Goal: Task Accomplishment & Management: Manage account settings

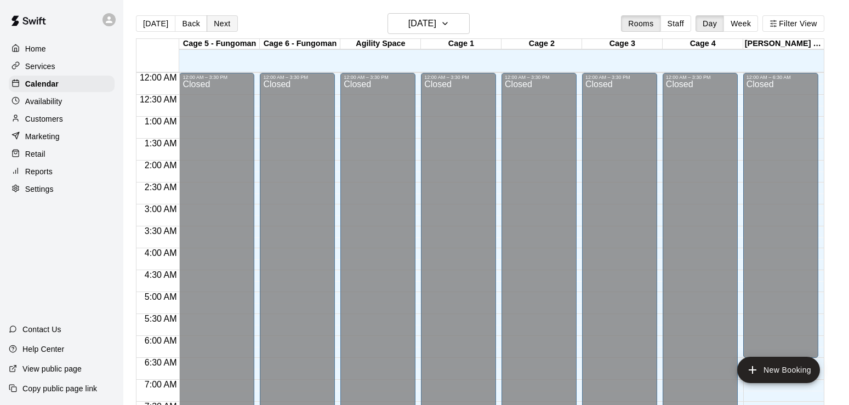
scroll to position [675, 0]
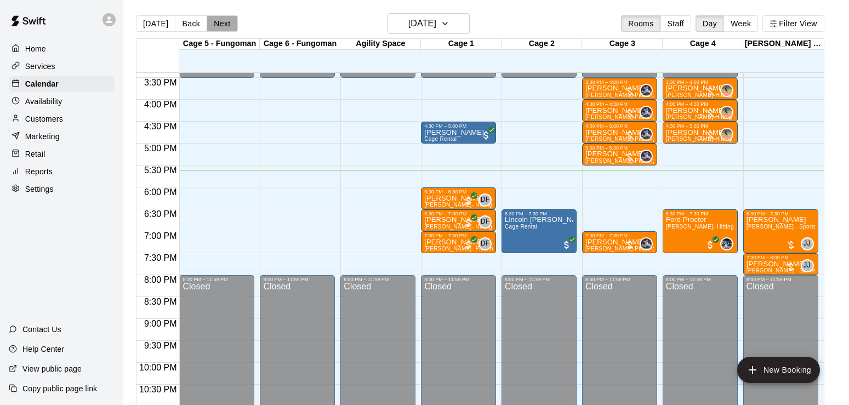
click at [209, 26] on button "Next" at bounding box center [222, 23] width 31 height 16
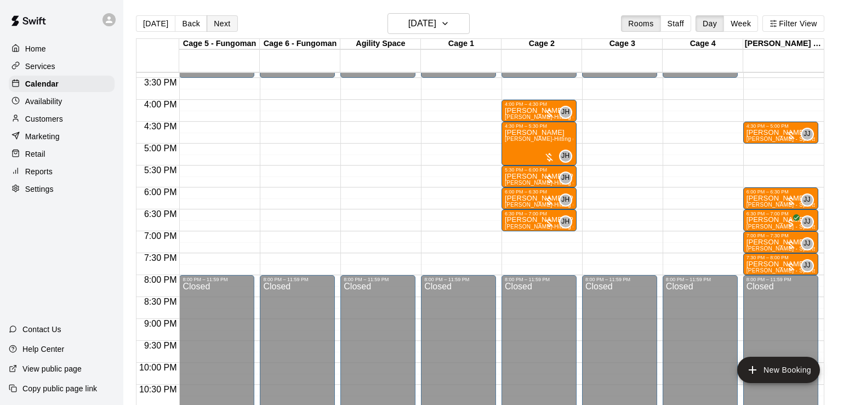
click at [209, 26] on button "Next" at bounding box center [222, 23] width 31 height 16
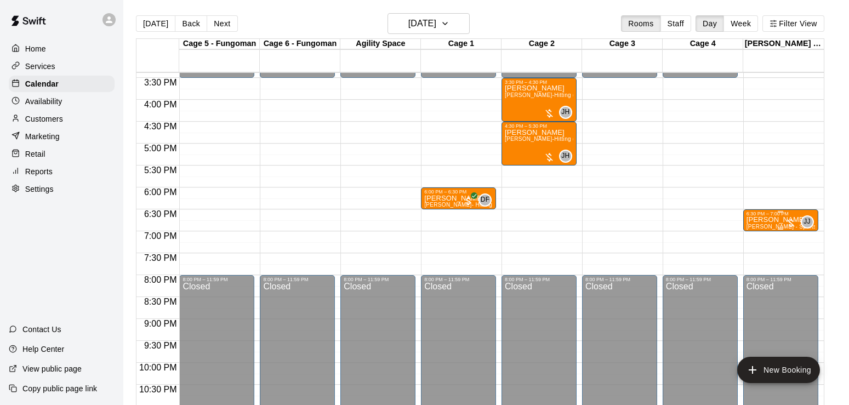
click at [764, 216] on div "6:30 PM – 7:00 PM" at bounding box center [780, 213] width 68 height 5
click at [756, 270] on icon "delete" at bounding box center [757, 275] width 13 height 13
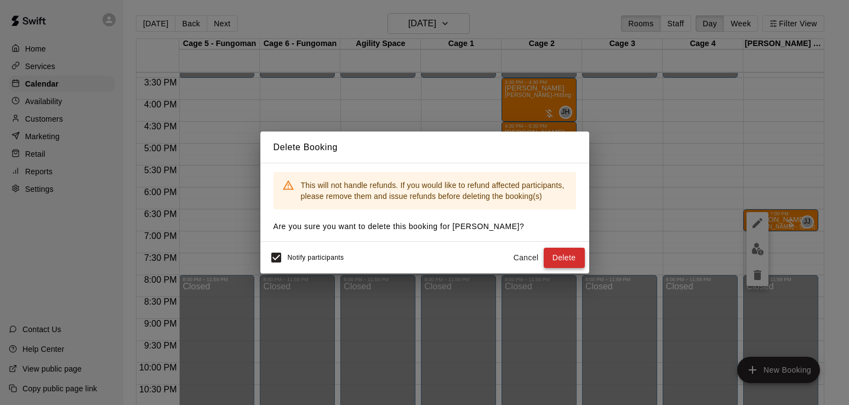
click at [574, 256] on button "Delete" at bounding box center [564, 258] width 41 height 20
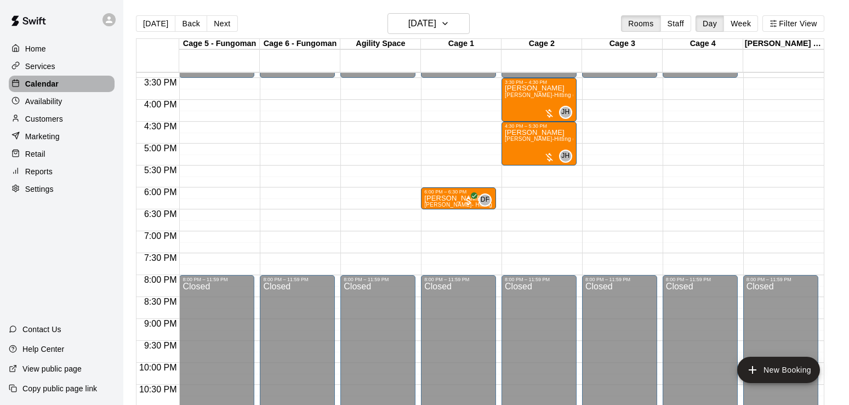
click at [47, 80] on p "Calendar" at bounding box center [41, 83] width 33 height 11
click at [163, 20] on button "[DATE]" at bounding box center [155, 23] width 39 height 16
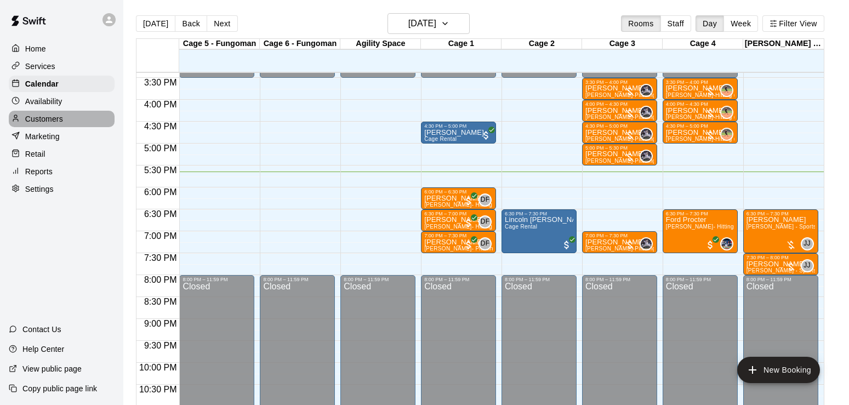
click at [43, 123] on p "Customers" at bounding box center [44, 118] width 38 height 11
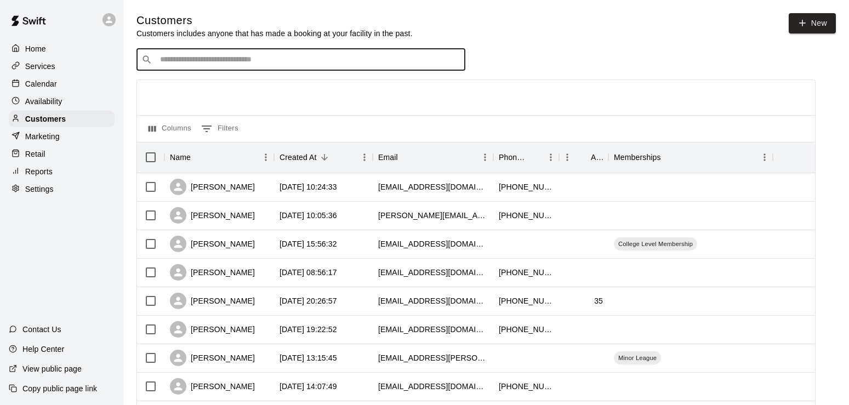
click at [208, 59] on input "Search customers by name or email" at bounding box center [309, 59] width 304 height 11
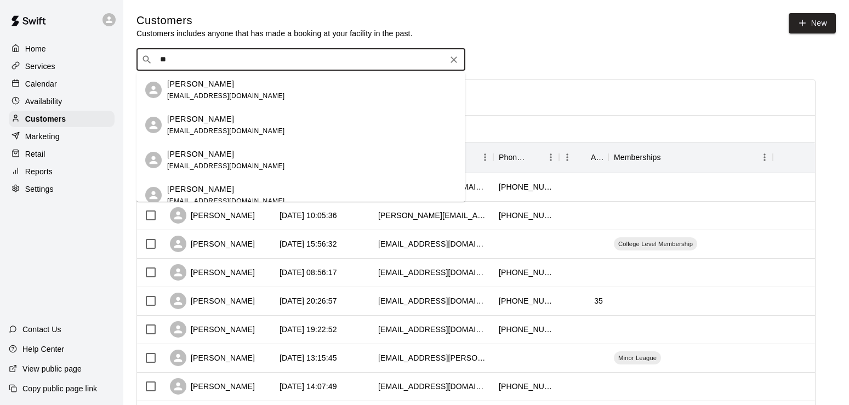
type input "*"
type input "****"
click at [210, 192] on p "[PERSON_NAME]" at bounding box center [200, 190] width 67 height 12
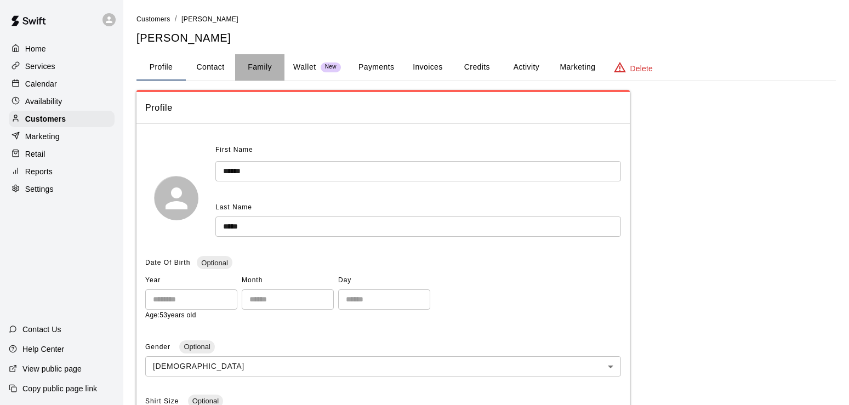
click at [264, 68] on button "Family" at bounding box center [259, 67] width 49 height 26
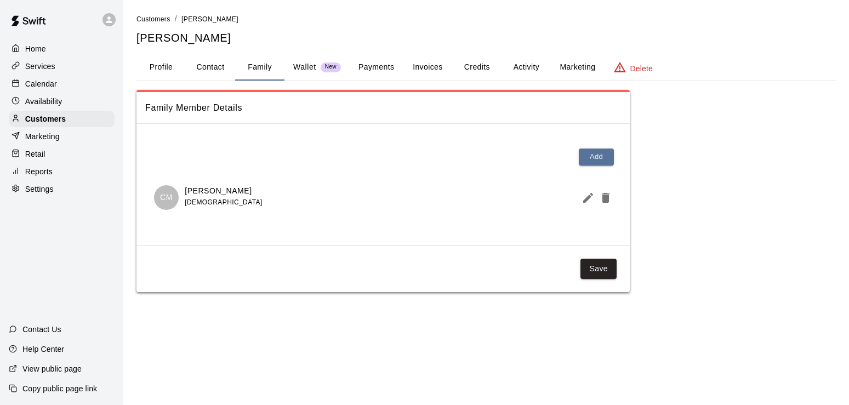
click at [57, 89] on div "Calendar" at bounding box center [62, 84] width 106 height 16
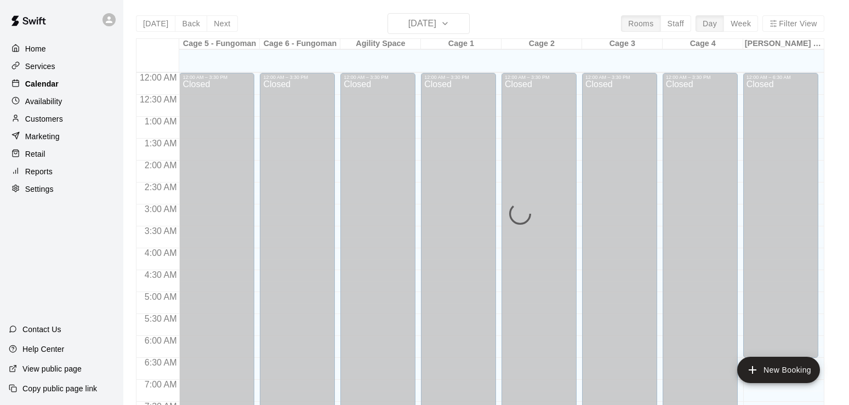
scroll to position [675, 0]
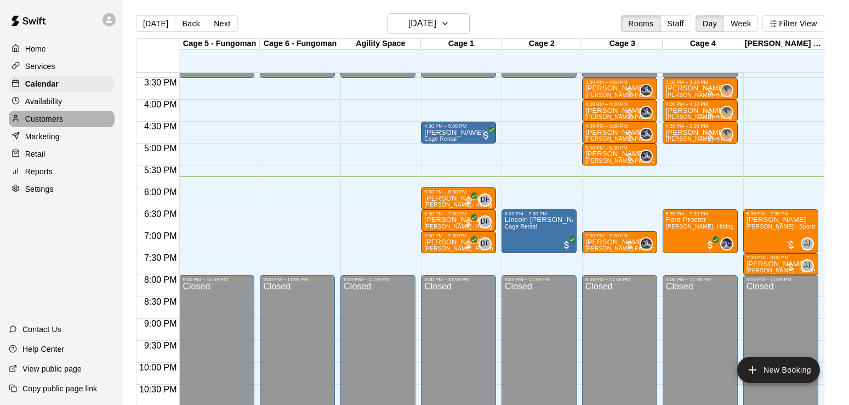
click at [39, 122] on p "Customers" at bounding box center [44, 118] width 38 height 11
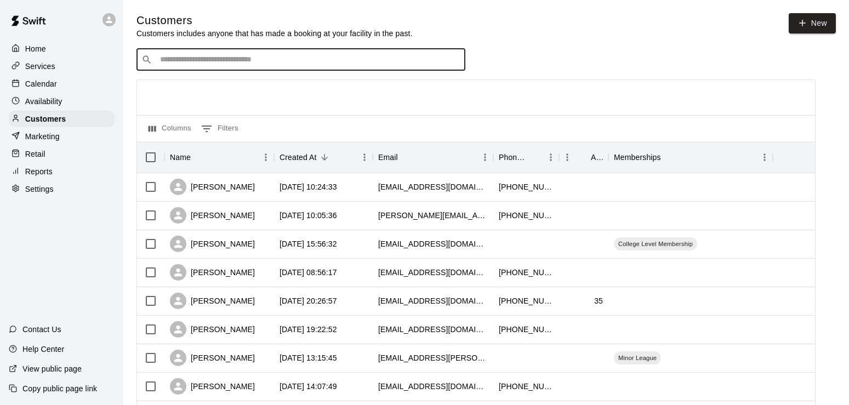
click at [219, 59] on input "Search customers by name or email" at bounding box center [309, 59] width 304 height 11
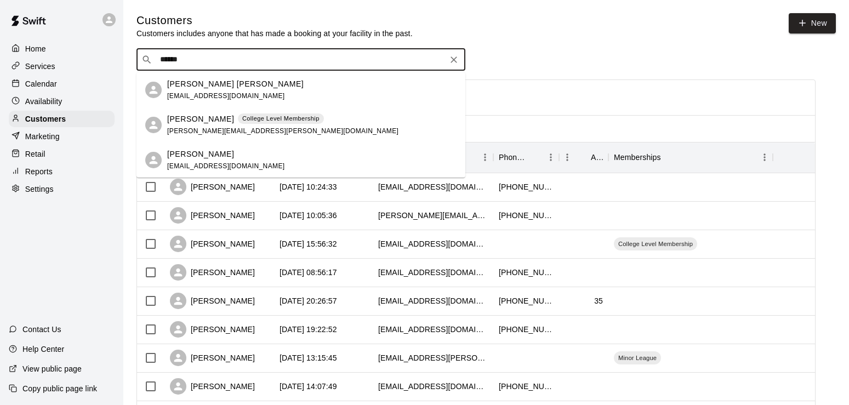
type input "******"
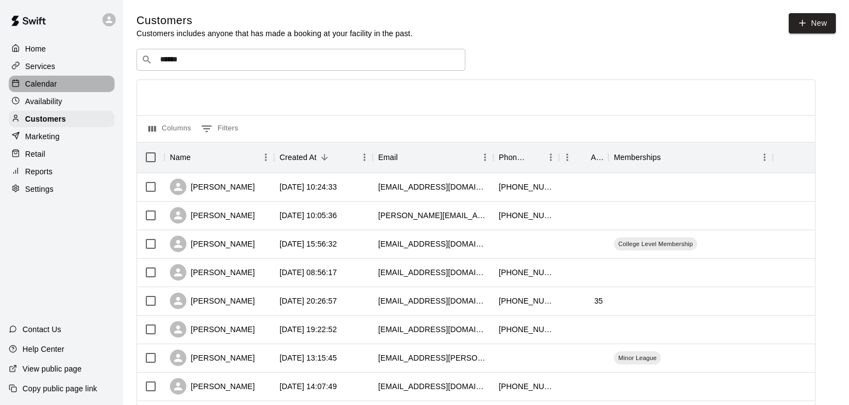
click at [48, 82] on p "Calendar" at bounding box center [41, 83] width 32 height 11
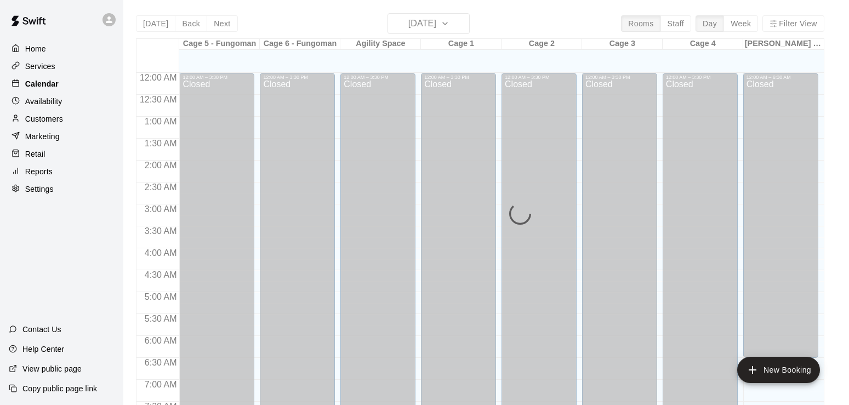
scroll to position [675, 0]
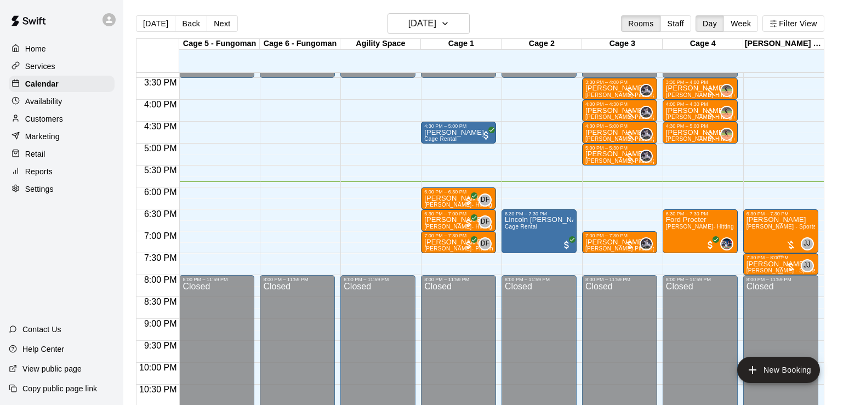
click at [757, 264] on p "[PERSON_NAME]" at bounding box center [780, 264] width 68 height 0
click at [758, 302] on img "edit" at bounding box center [757, 303] width 13 height 13
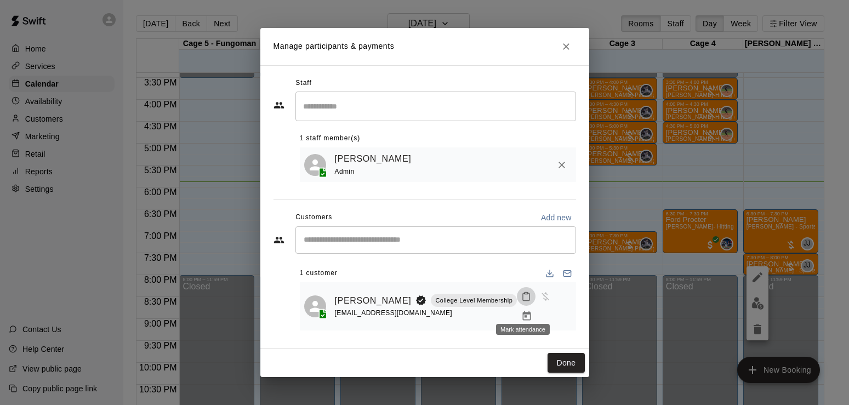
click at [523, 301] on icon "Mark attendance" at bounding box center [526, 297] width 7 height 8
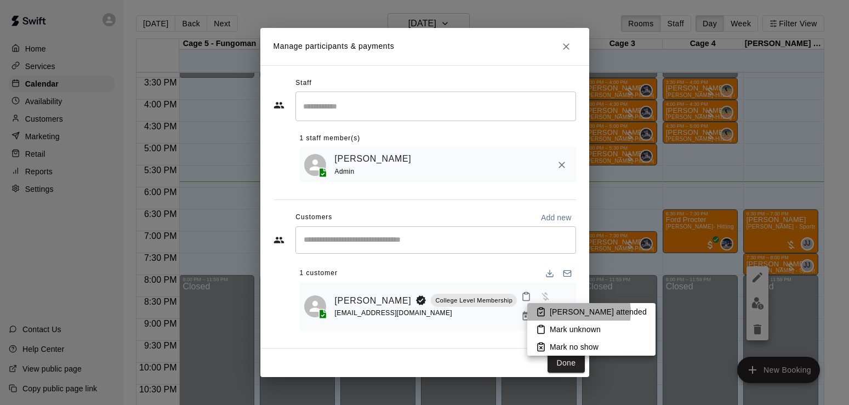
click at [578, 312] on p "[PERSON_NAME] attended" at bounding box center [598, 311] width 97 height 11
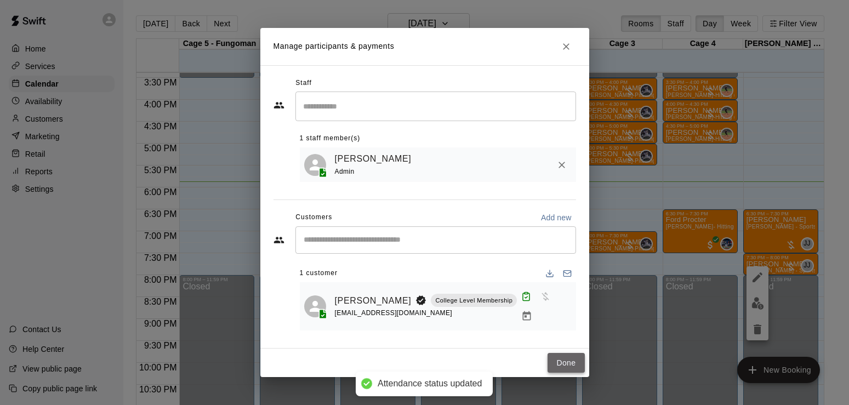
click at [570, 355] on button "Done" at bounding box center [565, 363] width 37 height 20
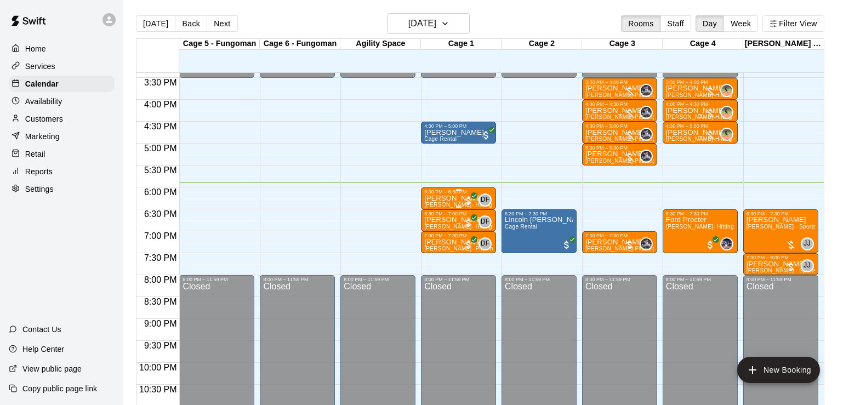
click at [439, 198] on p "[PERSON_NAME]" at bounding box center [458, 198] width 68 height 0
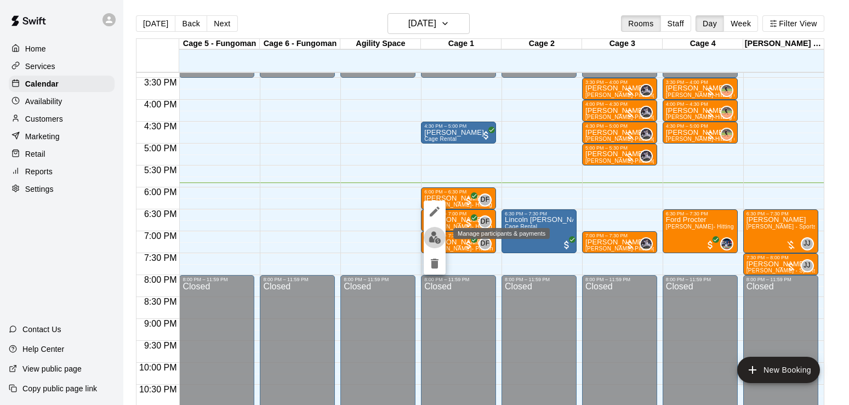
click at [433, 234] on img "edit" at bounding box center [435, 237] width 13 height 13
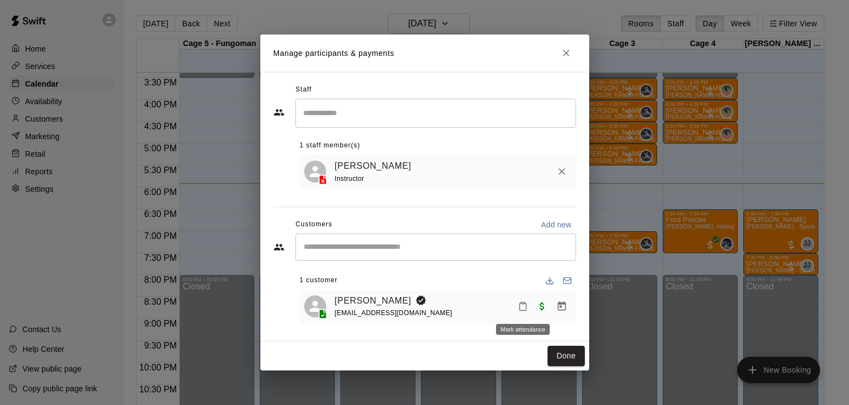
click at [525, 306] on icon "Mark attendance" at bounding box center [523, 306] width 10 height 10
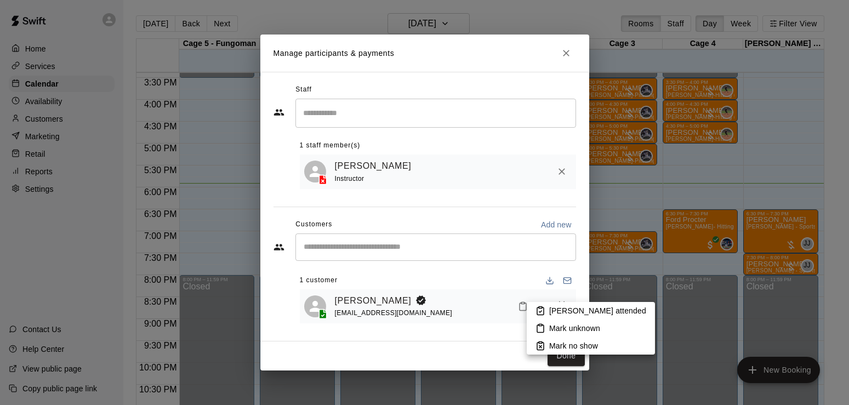
click at [565, 310] on p "[PERSON_NAME] attended" at bounding box center [597, 310] width 97 height 11
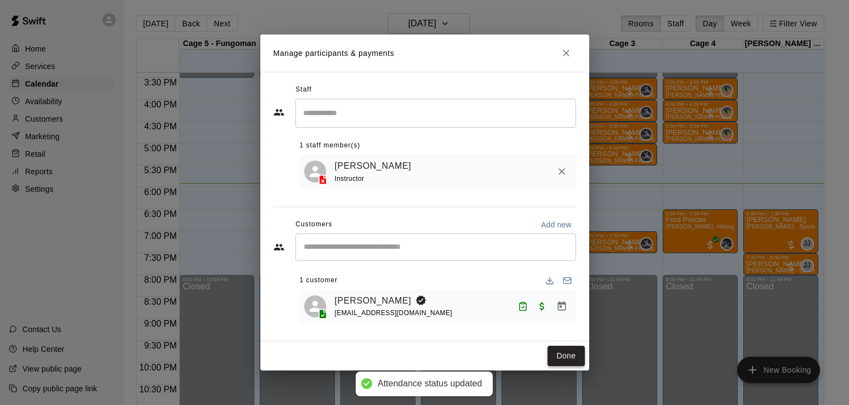
click at [558, 349] on button "Done" at bounding box center [565, 356] width 37 height 20
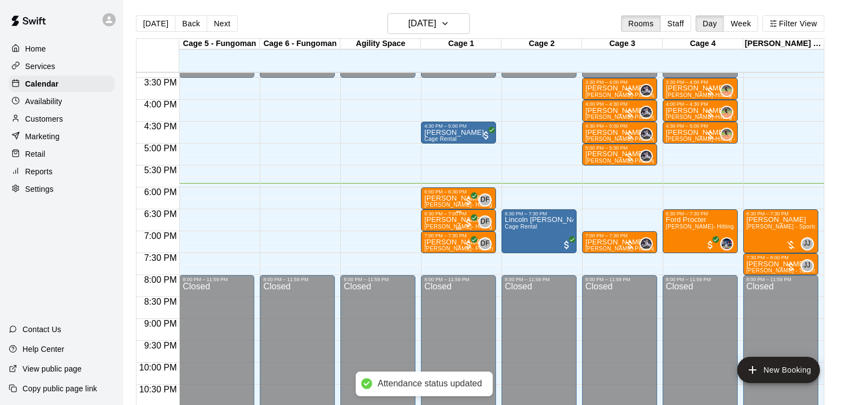
click at [448, 220] on p "[PERSON_NAME]" at bounding box center [458, 220] width 68 height 0
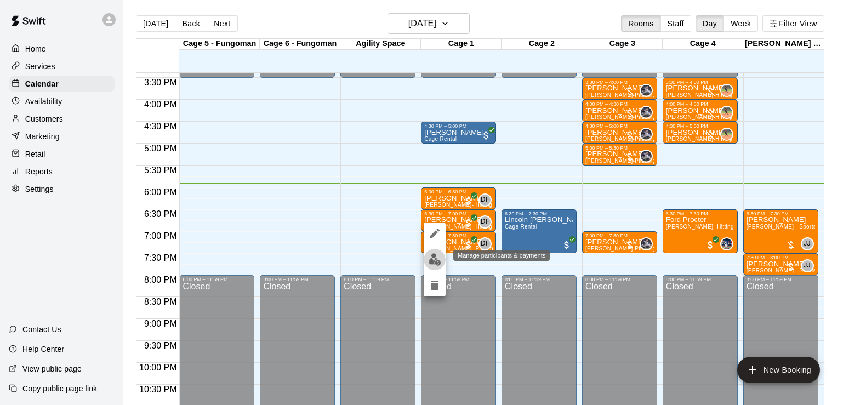
click at [437, 260] on img "edit" at bounding box center [435, 259] width 13 height 13
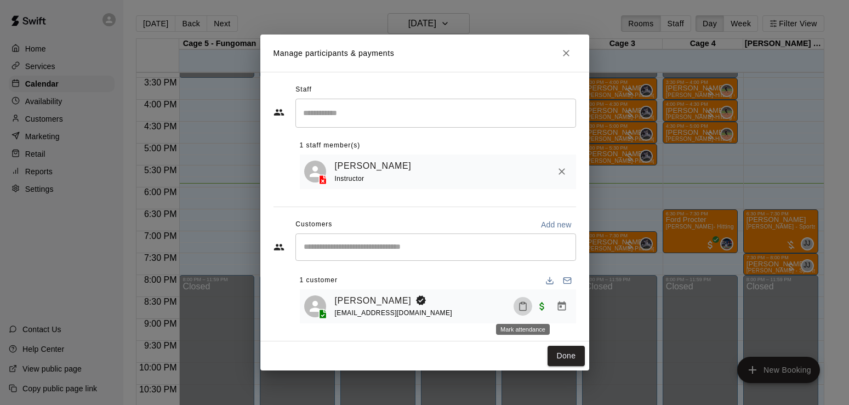
click at [524, 310] on icon "Mark attendance" at bounding box center [523, 306] width 10 height 10
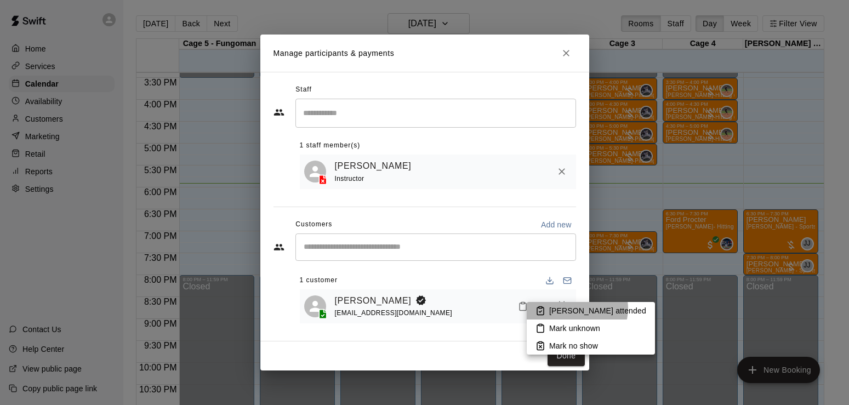
click at [576, 309] on p "[PERSON_NAME] attended" at bounding box center [597, 310] width 97 height 11
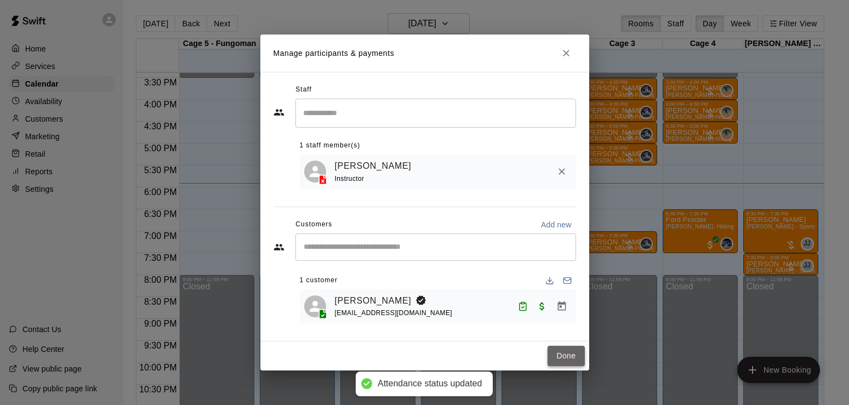
click at [570, 362] on button "Done" at bounding box center [565, 356] width 37 height 20
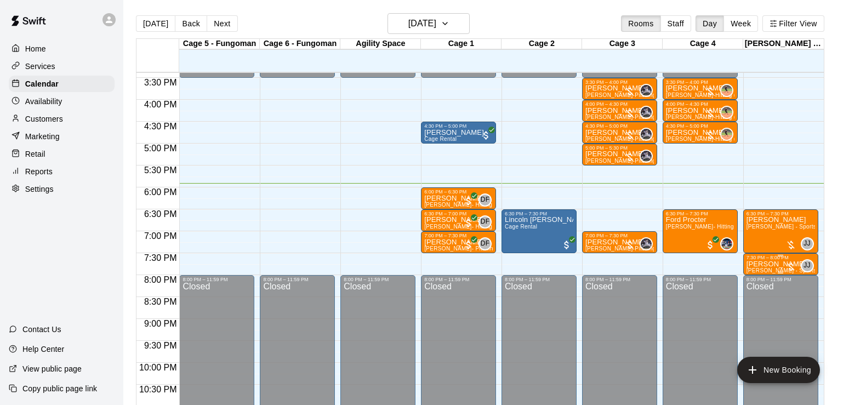
click at [776, 264] on p "[PERSON_NAME]" at bounding box center [780, 264] width 68 height 0
click at [758, 272] on icon "edit" at bounding box center [757, 277] width 13 height 13
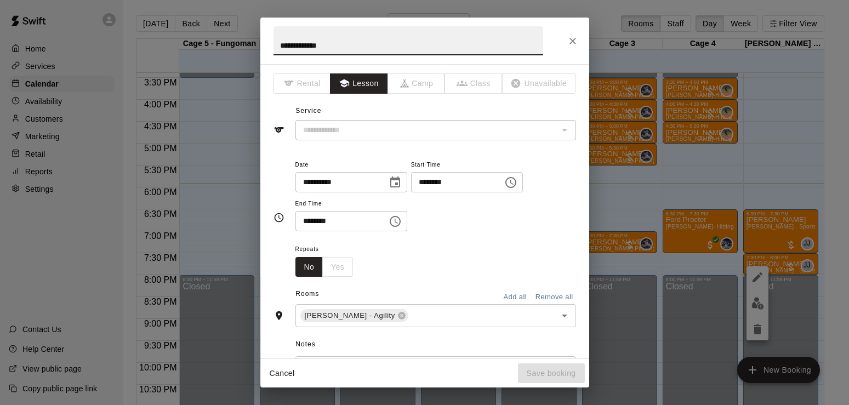
type input "**********"
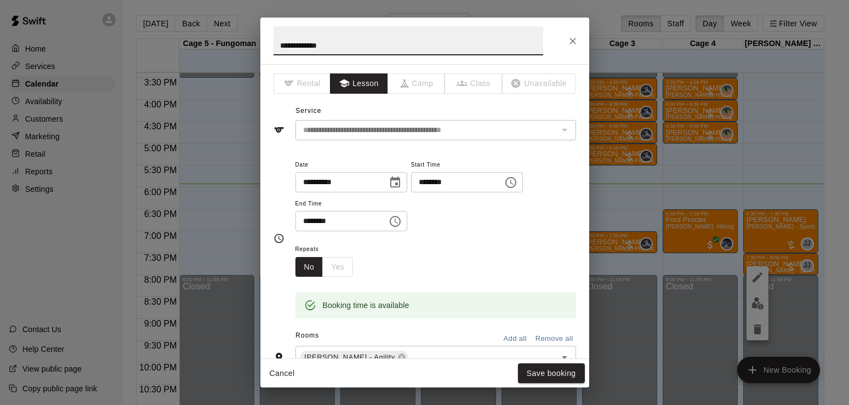
click at [517, 182] on icon "Choose time, selected time is 7:30 PM" at bounding box center [510, 182] width 13 height 13
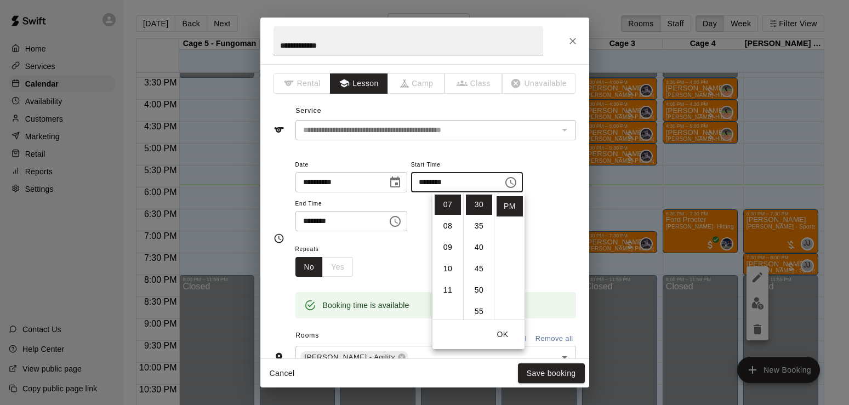
scroll to position [115, 0]
click at [445, 216] on li "06" at bounding box center [448, 218] width 26 height 20
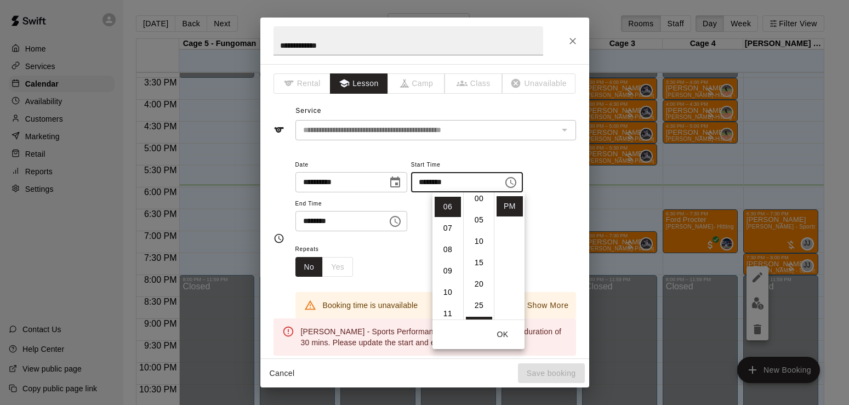
scroll to position [0, 0]
click at [482, 204] on li "00" at bounding box center [479, 205] width 26 height 20
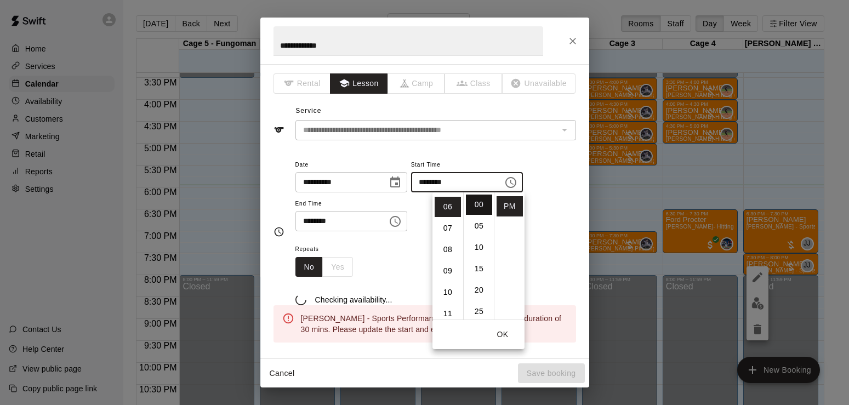
type input "********"
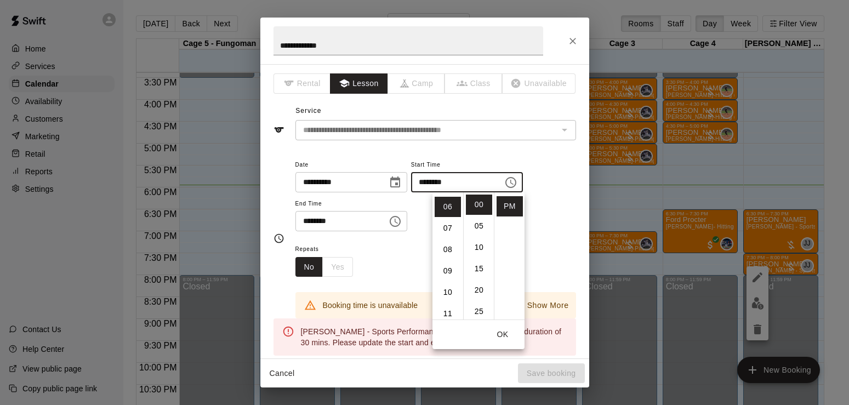
click at [502, 336] on button "OK" at bounding box center [502, 334] width 35 height 20
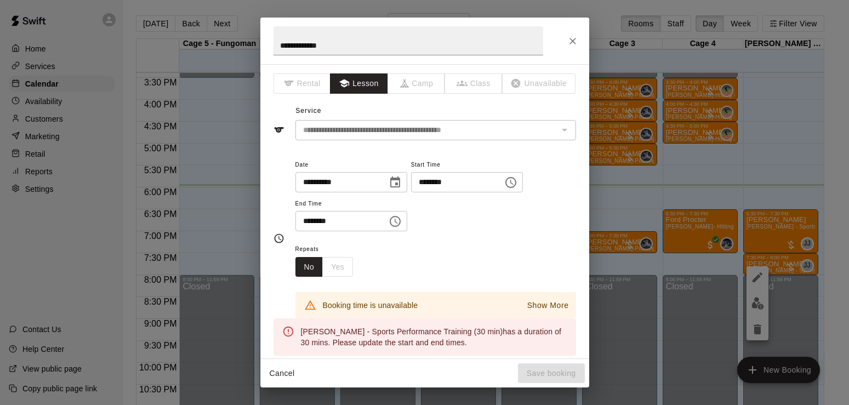
click at [398, 219] on icon "Choose time, selected time is 8:00 PM" at bounding box center [396, 221] width 3 height 5
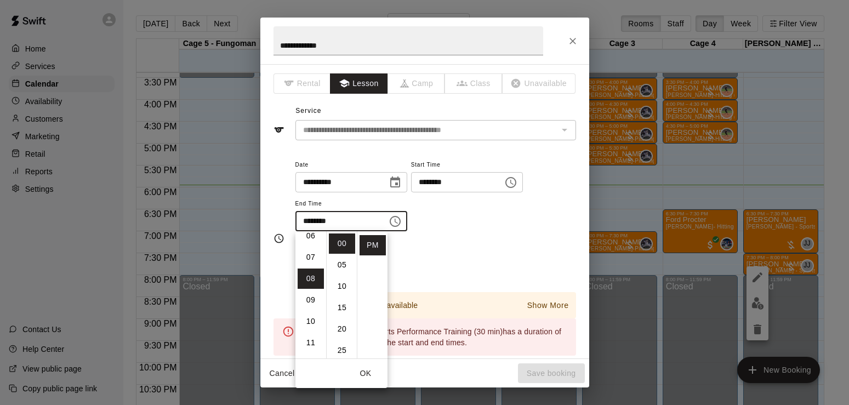
scroll to position [102, 0]
click at [311, 269] on li "06" at bounding box center [311, 270] width 26 height 20
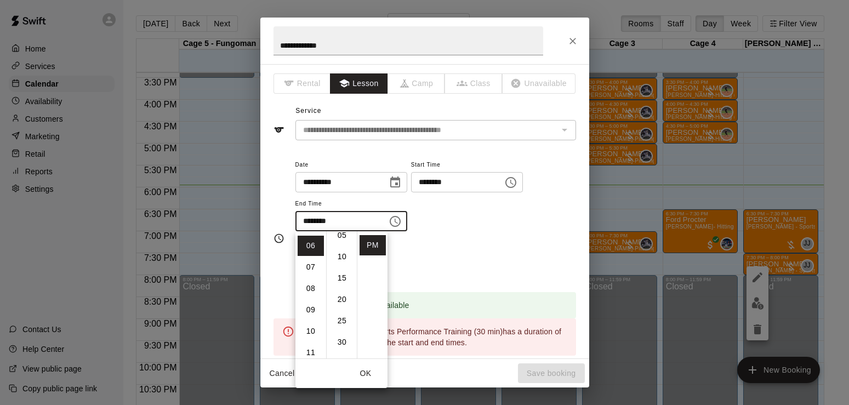
scroll to position [35, 0]
click at [340, 338] on li "30" at bounding box center [342, 337] width 26 height 20
type input "********"
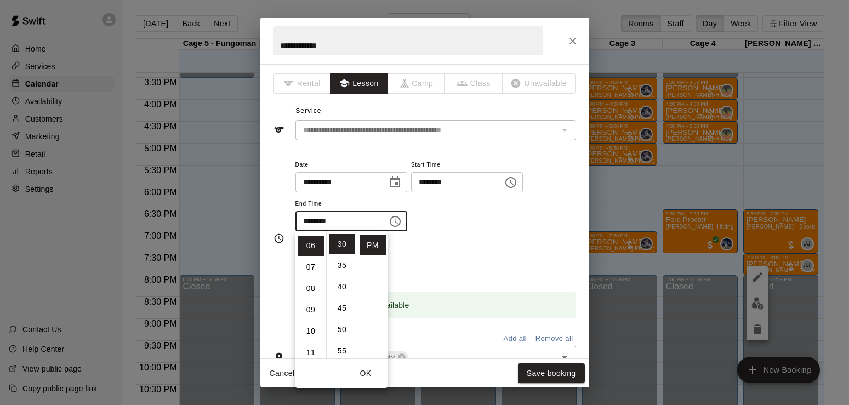
scroll to position [20, 0]
click at [367, 371] on button "OK" at bounding box center [365, 373] width 35 height 20
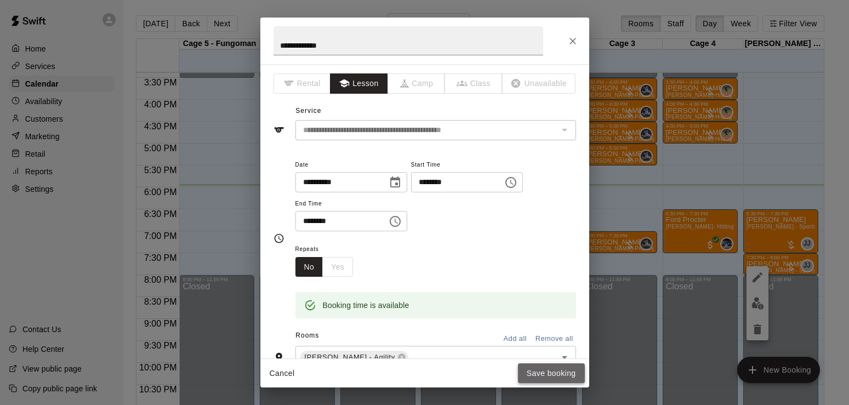
click at [547, 374] on button "Save booking" at bounding box center [551, 373] width 67 height 20
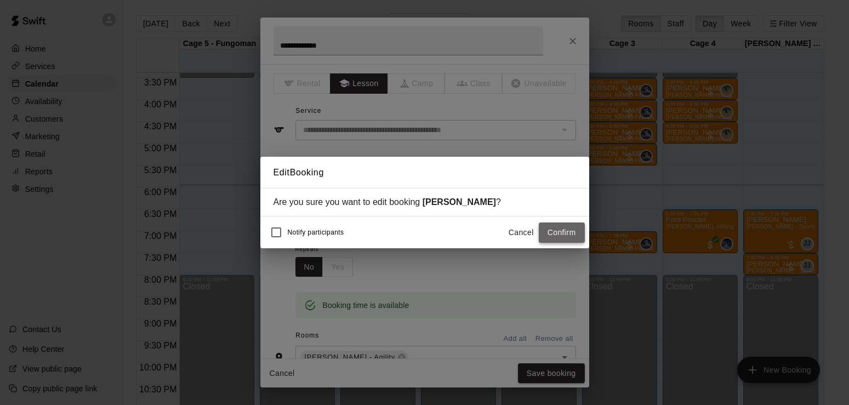
click at [560, 232] on button "Confirm" at bounding box center [562, 232] width 46 height 20
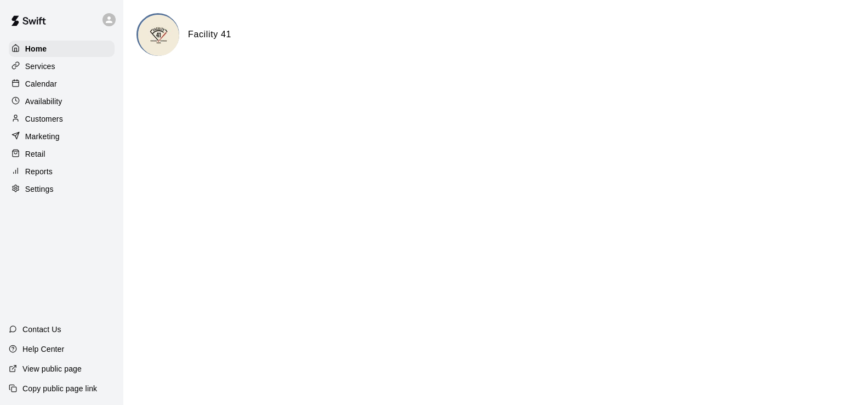
click at [46, 123] on p "Customers" at bounding box center [44, 118] width 38 height 11
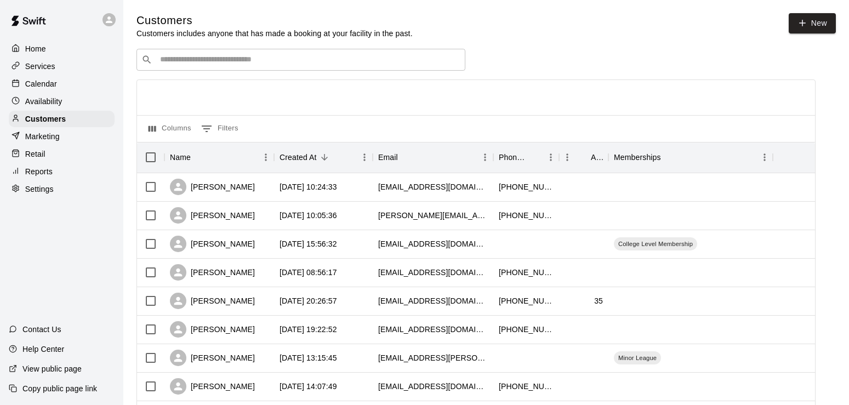
click at [196, 70] on div "​ ​" at bounding box center [300, 60] width 329 height 22
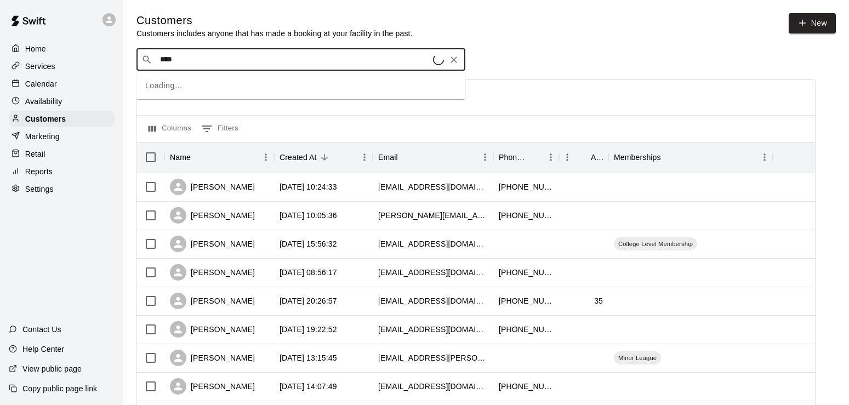
type input "*****"
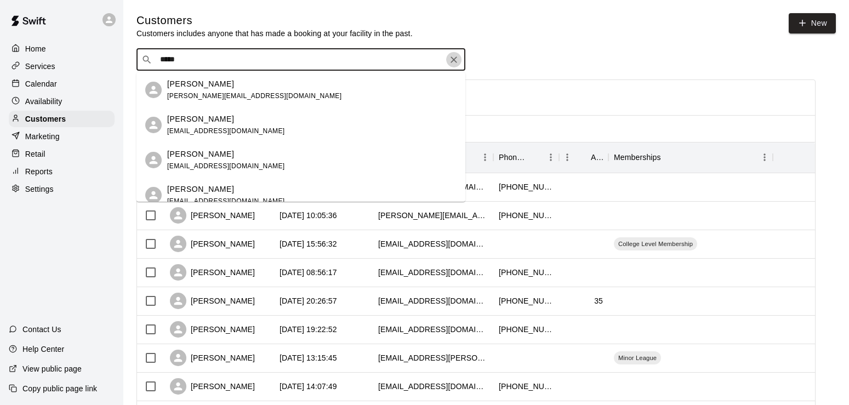
click at [458, 60] on icon "Clear" at bounding box center [453, 59] width 11 height 11
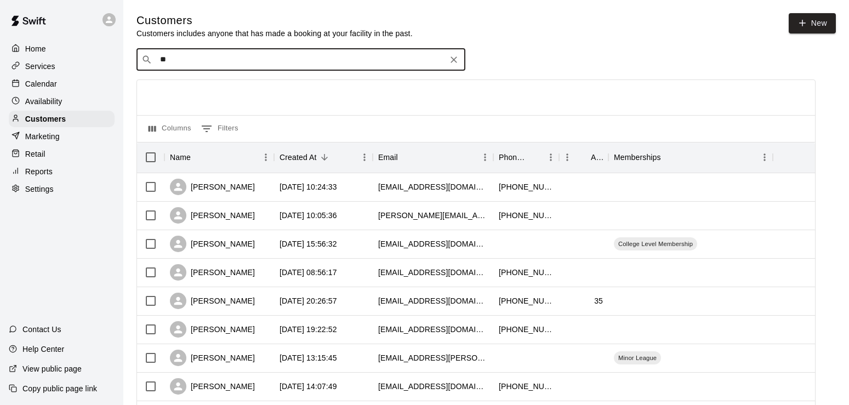
type input "*"
type input "**********"
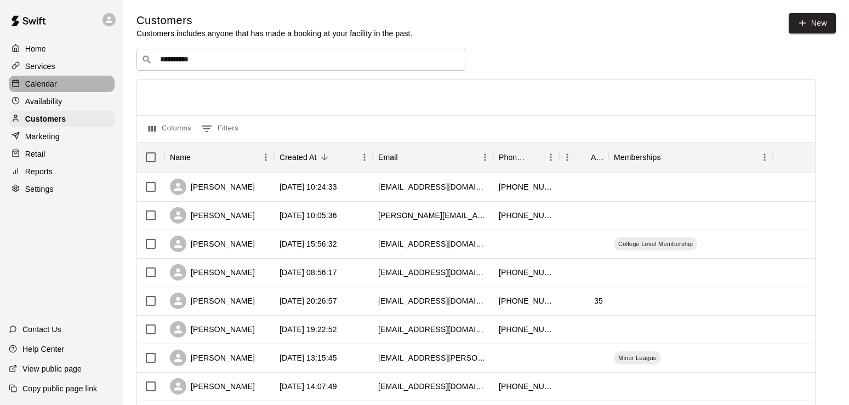
click at [44, 83] on p "Calendar" at bounding box center [41, 83] width 32 height 11
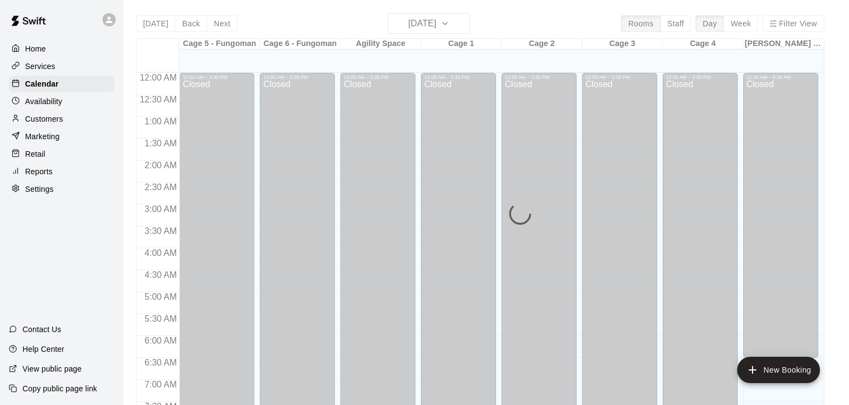
scroll to position [675, 0]
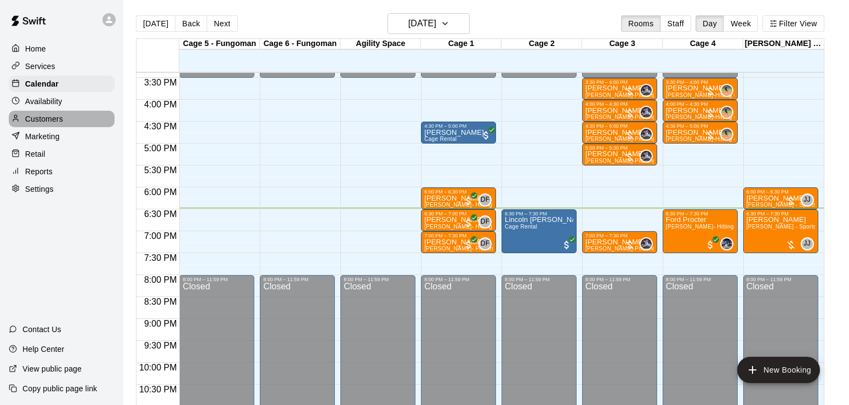
click at [51, 117] on p "Customers" at bounding box center [44, 118] width 38 height 11
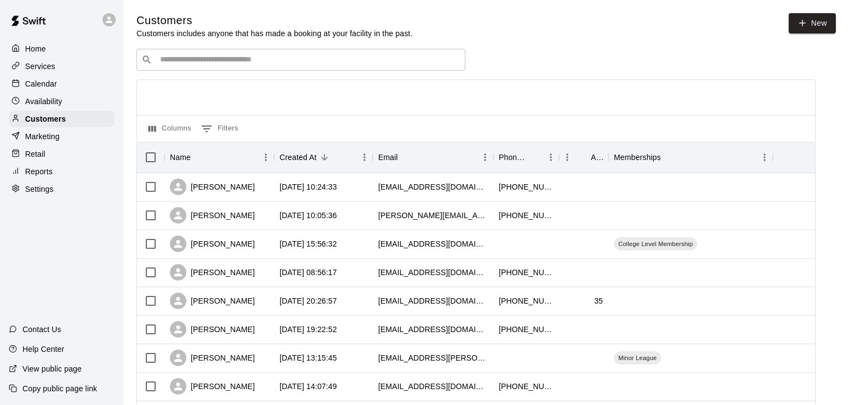
click at [202, 68] on div "​ ​" at bounding box center [300, 60] width 329 height 22
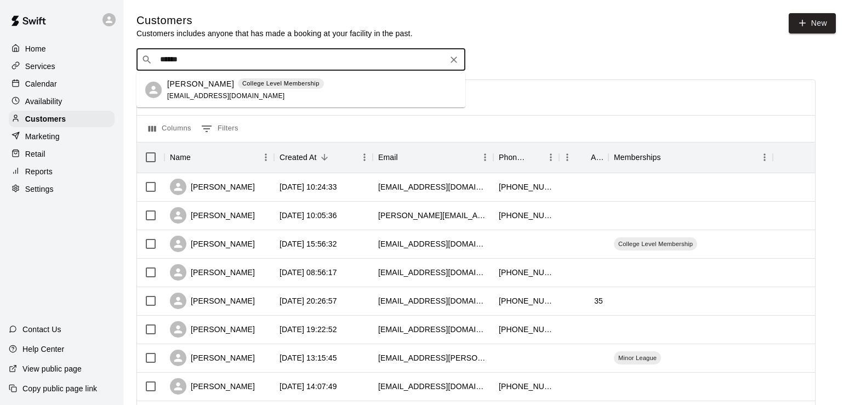
type input "******"
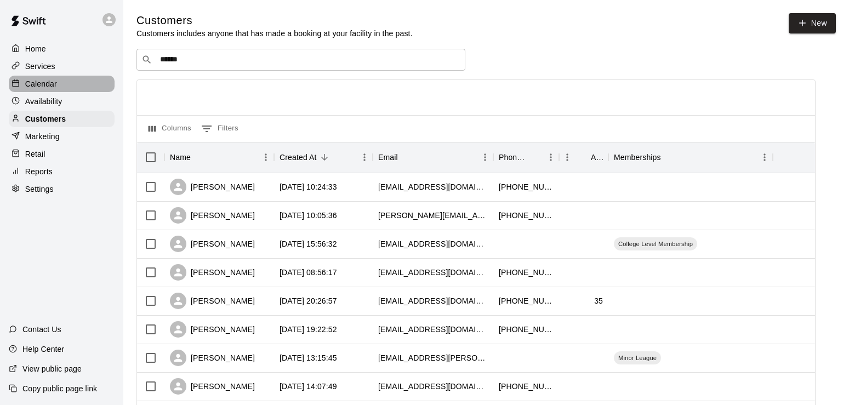
click at [39, 83] on p "Calendar" at bounding box center [41, 83] width 32 height 11
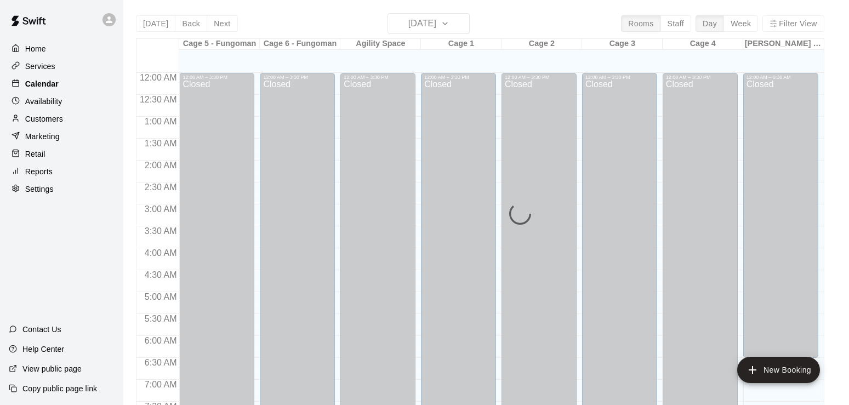
scroll to position [675, 0]
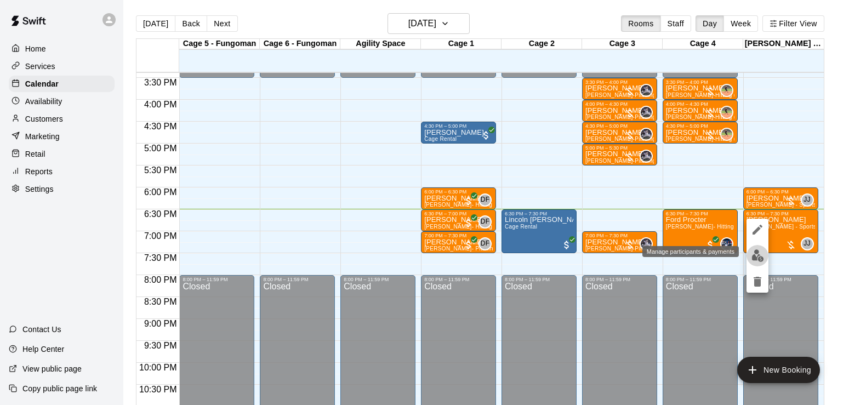
click at [758, 258] on img "edit" at bounding box center [757, 255] width 13 height 13
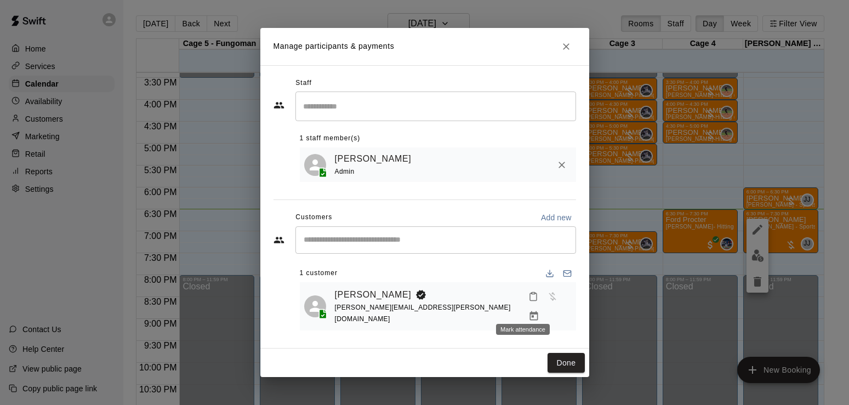
click at [528, 301] on icon "Mark attendance" at bounding box center [533, 297] width 10 height 10
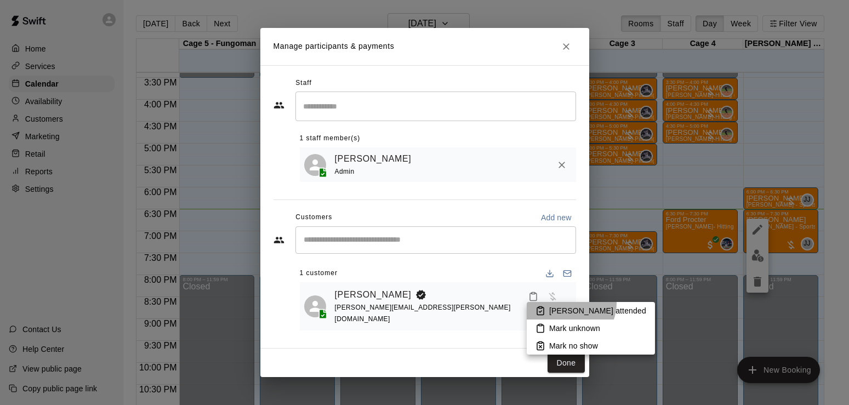
click at [570, 304] on li "[PERSON_NAME] attended" at bounding box center [591, 311] width 128 height 18
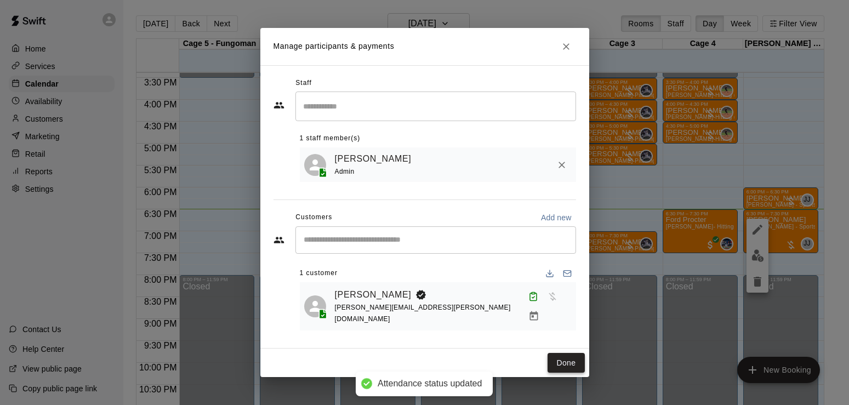
click at [566, 353] on button "Done" at bounding box center [565, 363] width 37 height 20
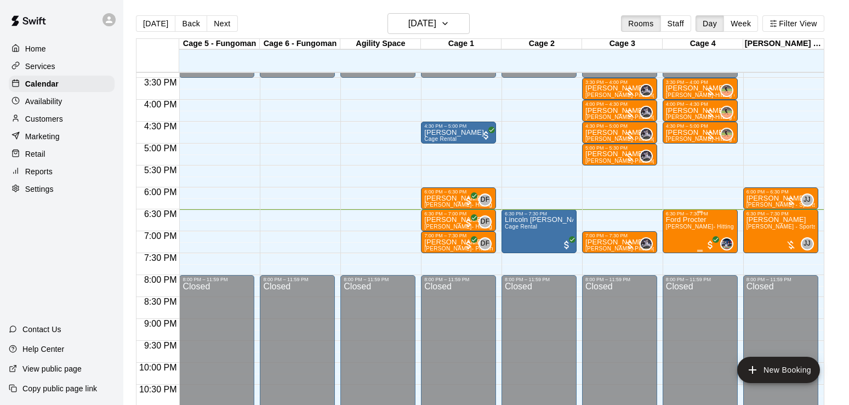
click at [684, 230] on span "[PERSON_NAME]- Hitting (60 Min)" at bounding box center [711, 227] width 91 height 6
click at [679, 265] on img "edit" at bounding box center [677, 263] width 13 height 13
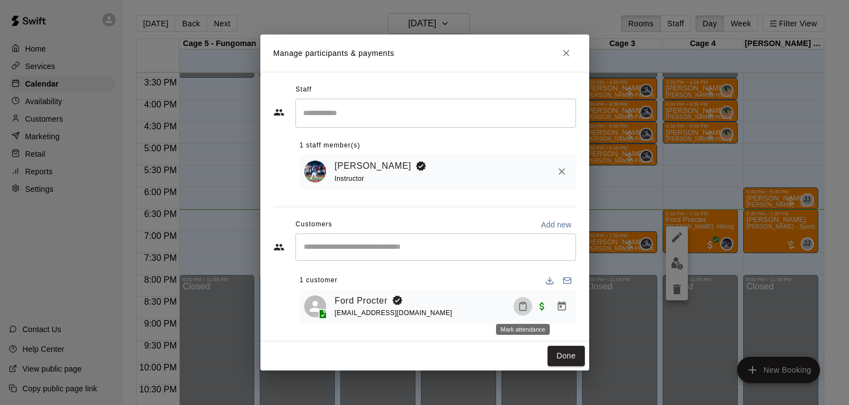
click at [521, 304] on icon "Mark attendance" at bounding box center [522, 307] width 7 height 8
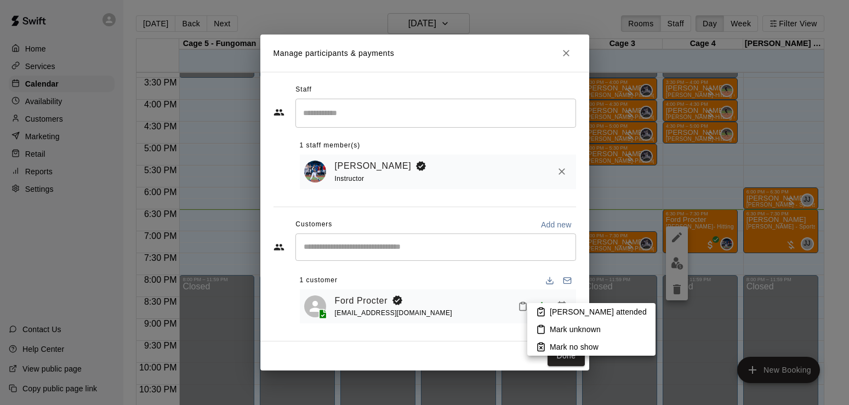
click at [564, 308] on p "[PERSON_NAME] attended" at bounding box center [598, 311] width 97 height 11
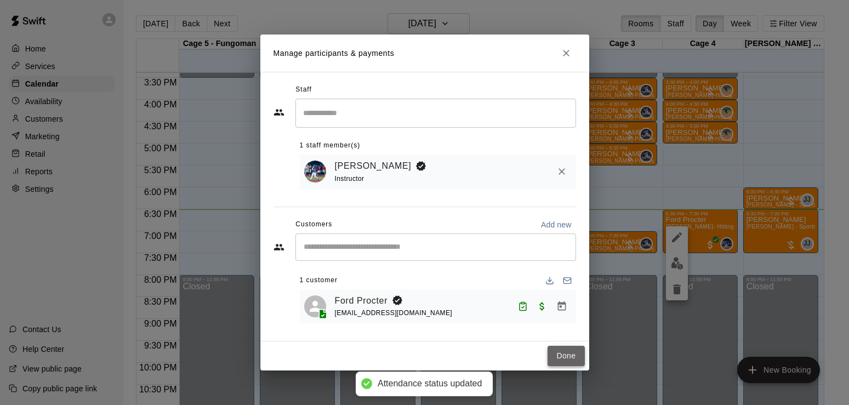
click at [570, 358] on button "Done" at bounding box center [565, 356] width 37 height 20
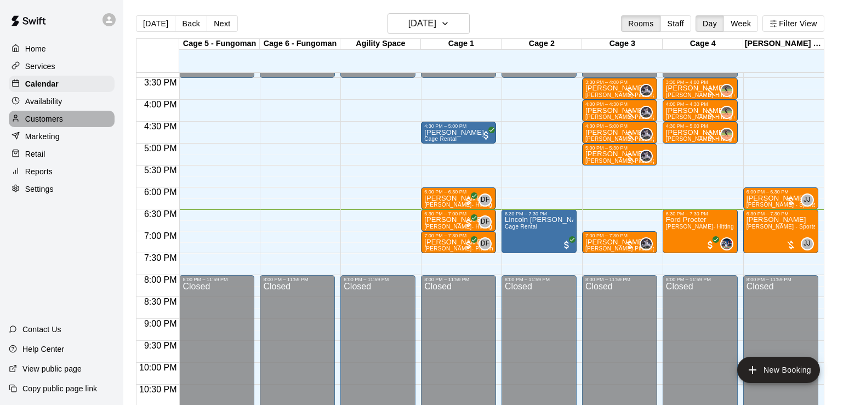
click at [56, 116] on p "Customers" at bounding box center [44, 118] width 38 height 11
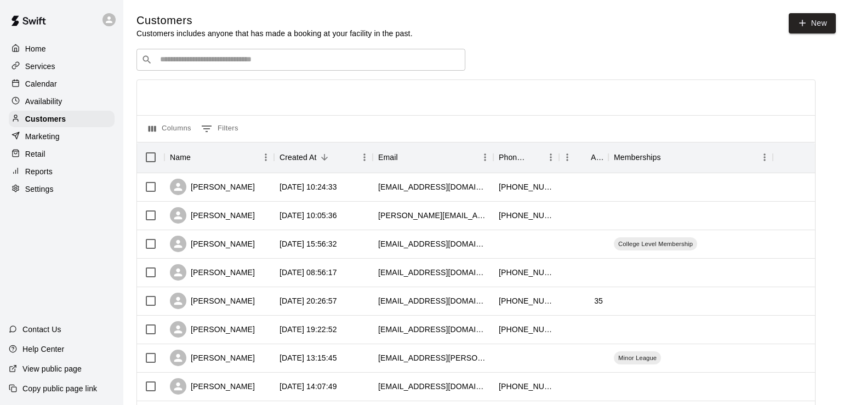
click at [198, 52] on div "​ ​" at bounding box center [300, 60] width 329 height 22
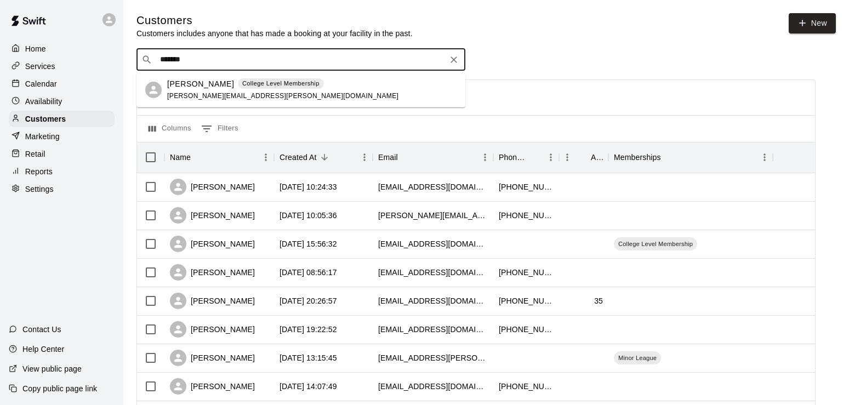
type input "*******"
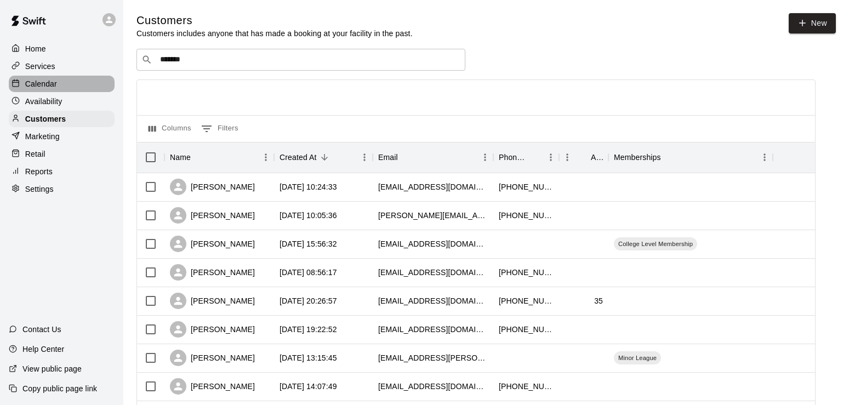
click at [51, 88] on p "Calendar" at bounding box center [41, 83] width 32 height 11
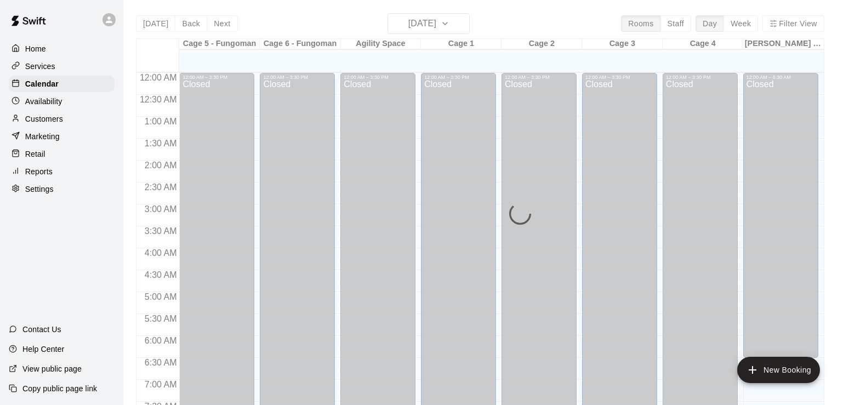
scroll to position [675, 0]
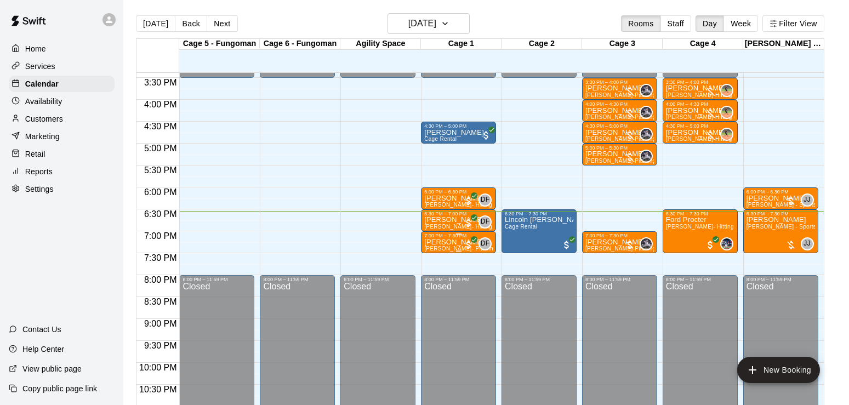
click at [458, 242] on p "[PERSON_NAME]" at bounding box center [458, 242] width 68 height 0
click at [435, 283] on img "edit" at bounding box center [435, 281] width 13 height 13
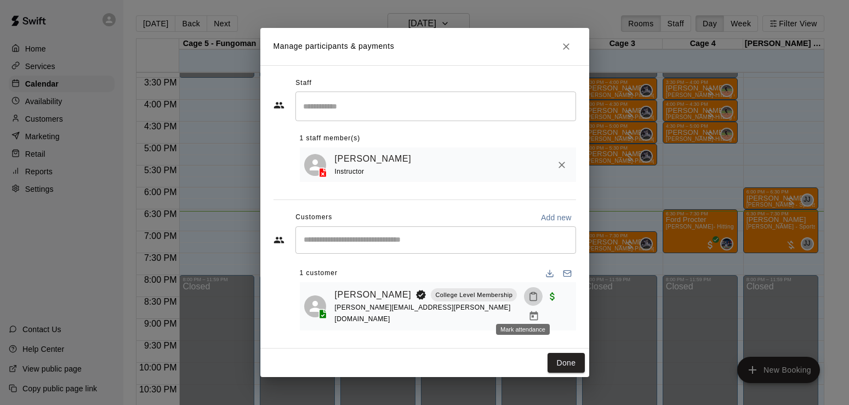
click at [528, 301] on icon "Mark attendance" at bounding box center [533, 297] width 10 height 10
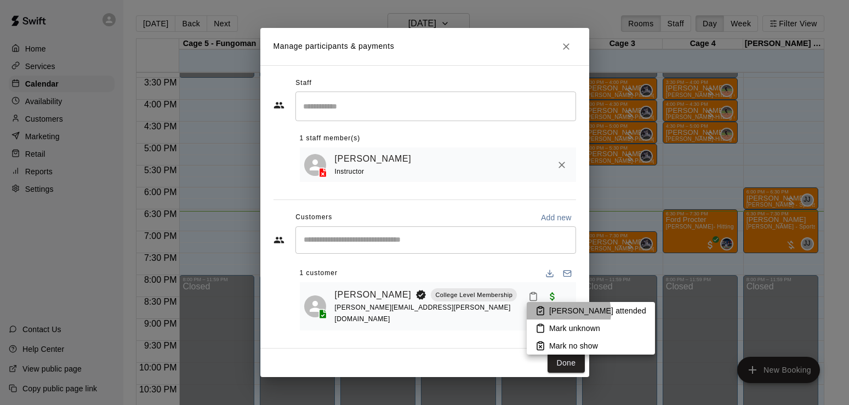
click at [568, 312] on p "[PERSON_NAME] attended" at bounding box center [597, 310] width 97 height 11
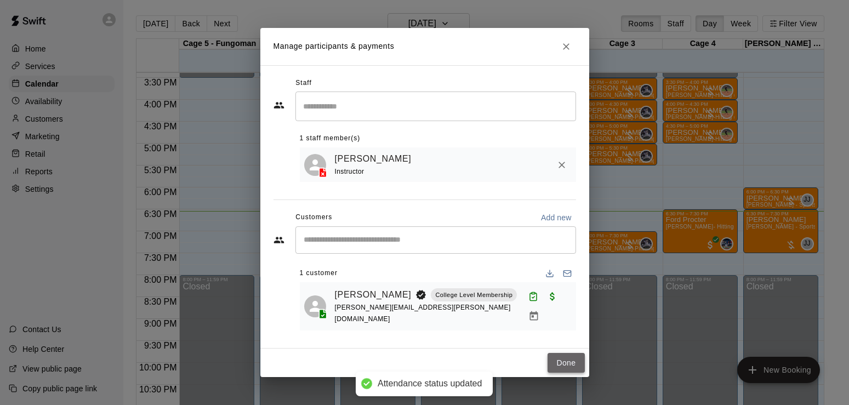
click at [568, 357] on button "Done" at bounding box center [565, 363] width 37 height 20
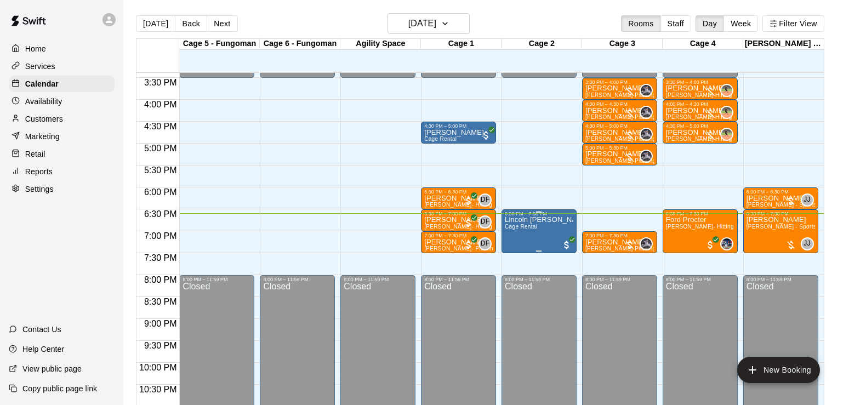
click at [509, 220] on p "Lincoln [PERSON_NAME]" at bounding box center [539, 220] width 68 height 0
click at [514, 256] on img "edit" at bounding box center [515, 259] width 13 height 13
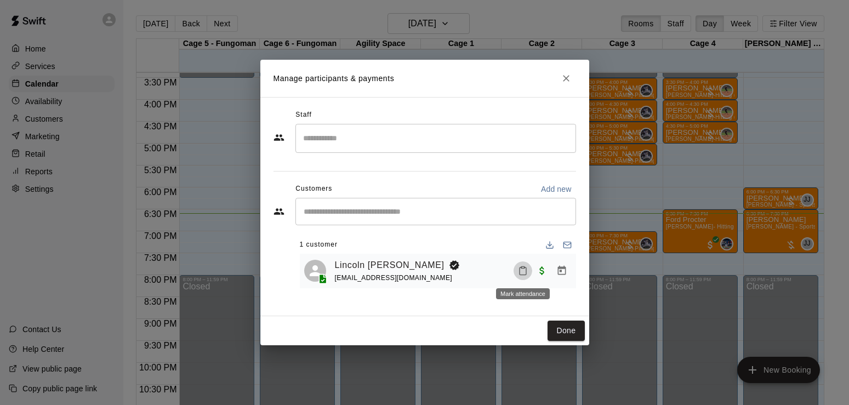
click at [519, 271] on icon "Mark attendance" at bounding box center [522, 271] width 7 height 8
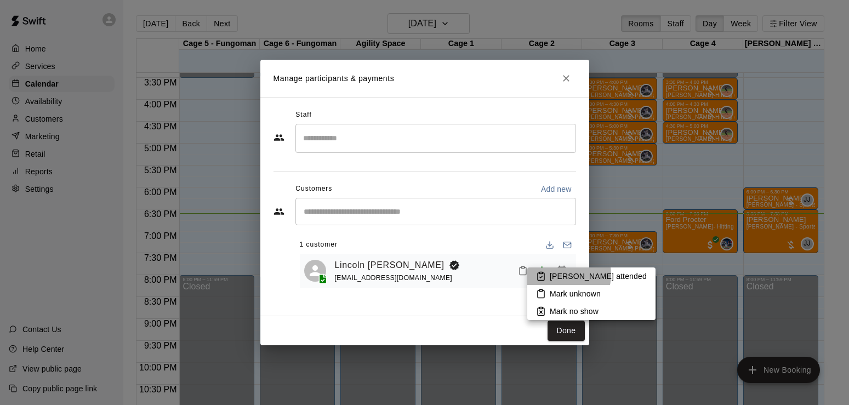
click at [562, 275] on p "[PERSON_NAME] attended" at bounding box center [598, 276] width 97 height 11
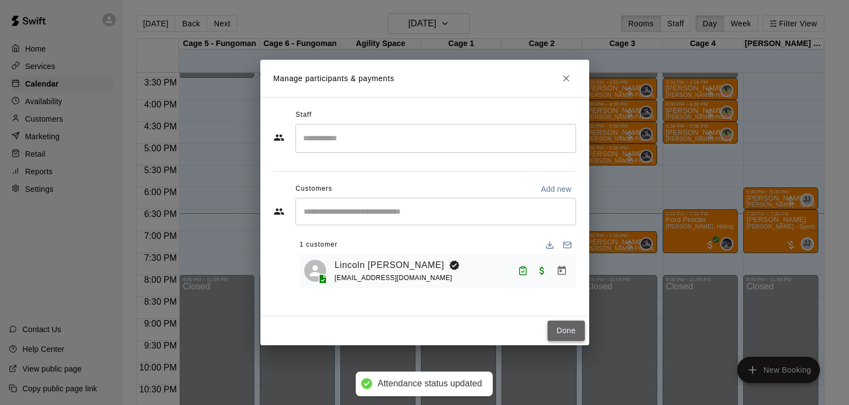
click at [566, 332] on button "Done" at bounding box center [565, 331] width 37 height 20
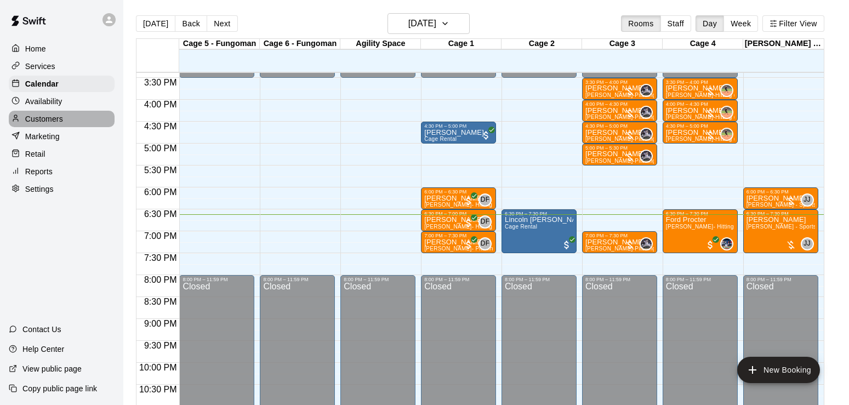
click at [40, 124] on p "Customers" at bounding box center [44, 118] width 38 height 11
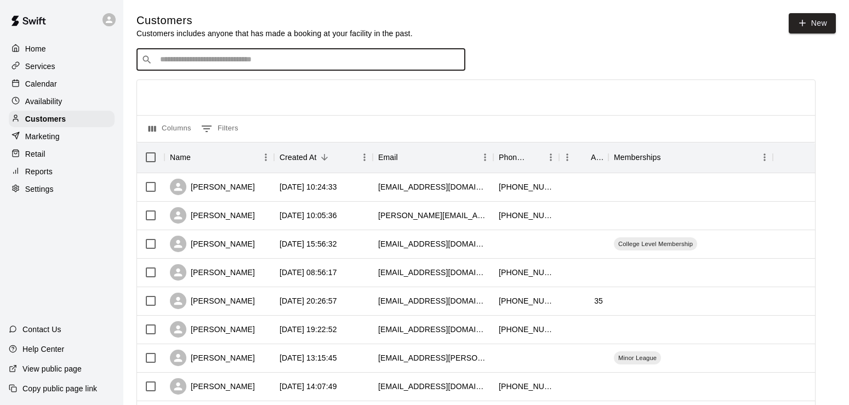
click at [265, 60] on input "Search customers by name or email" at bounding box center [309, 59] width 304 height 11
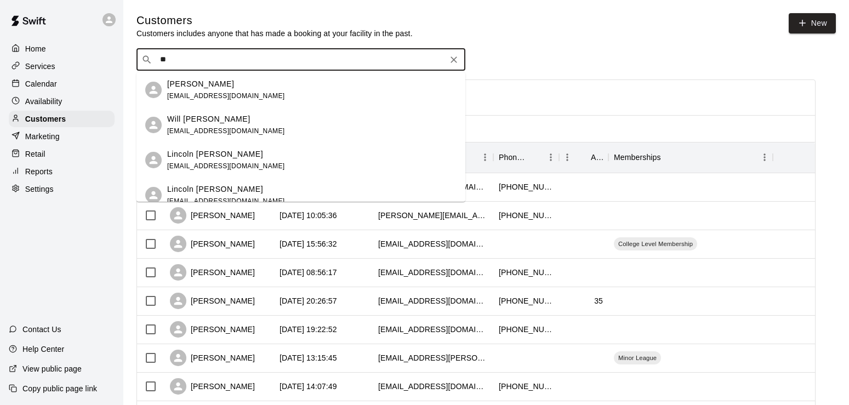
type input "*"
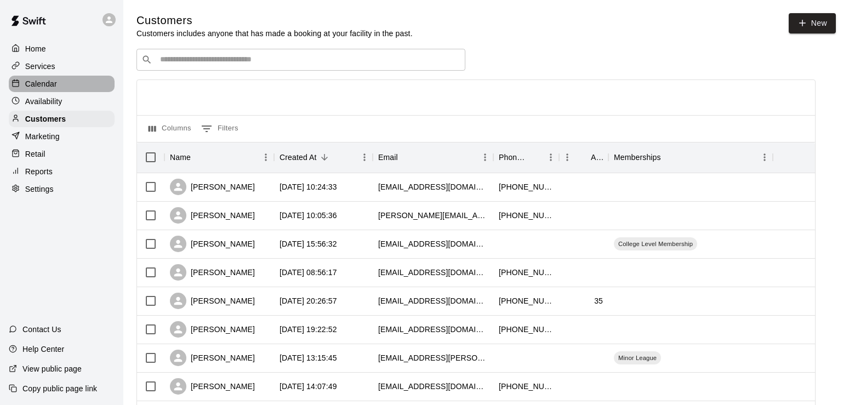
click at [67, 80] on div "Calendar" at bounding box center [62, 84] width 106 height 16
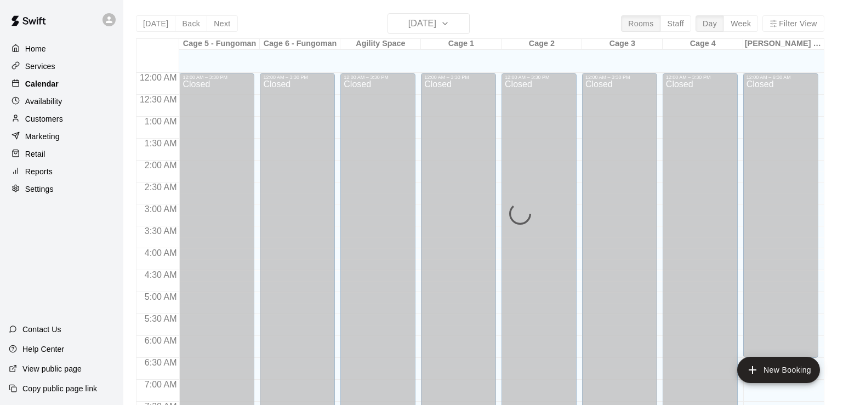
scroll to position [675, 0]
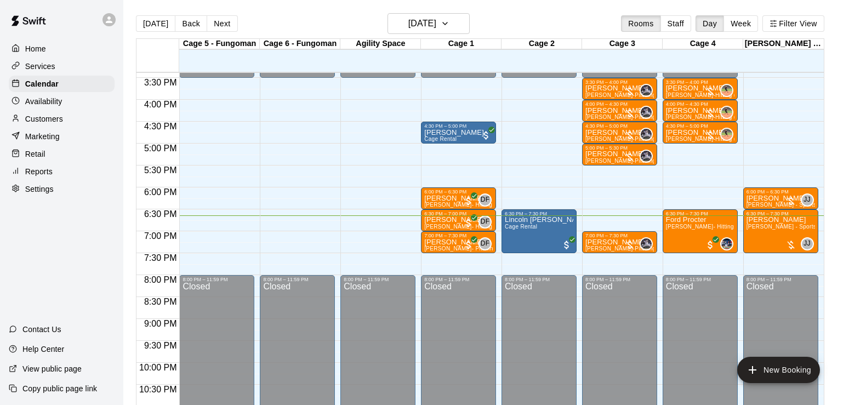
click at [44, 112] on div "Home Services Calendar Availability Customers Marketing Retail Reports Settings" at bounding box center [61, 118] width 123 height 159
click at [44, 120] on p "Customers" at bounding box center [44, 118] width 38 height 11
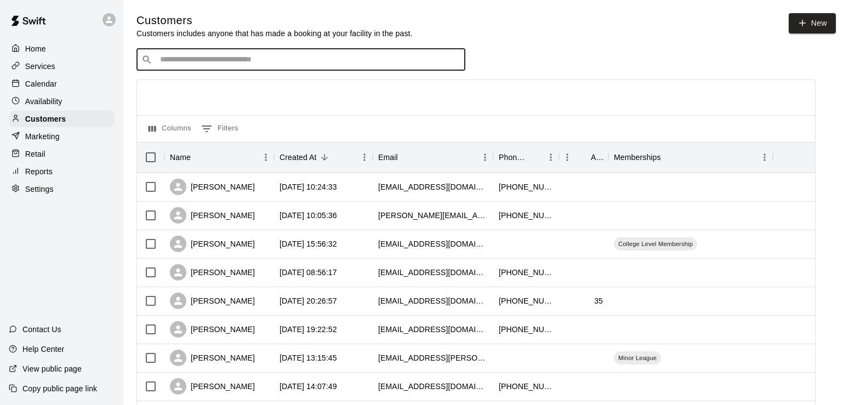
click at [171, 58] on input "Search customers by name or email" at bounding box center [309, 59] width 304 height 11
type input "****"
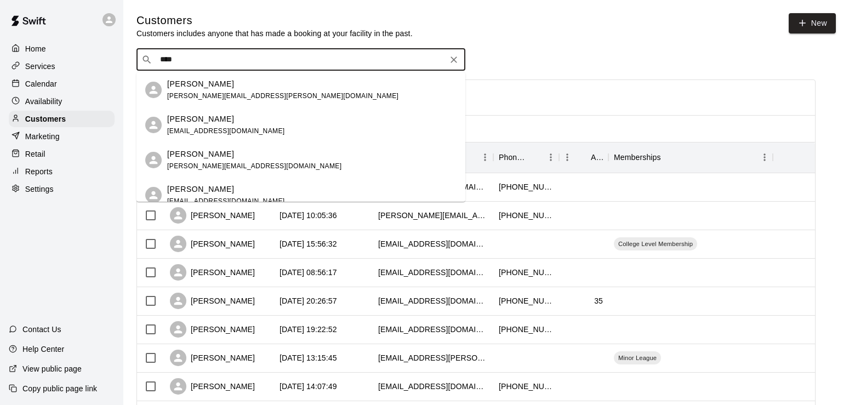
click at [199, 87] on p "[PERSON_NAME]" at bounding box center [200, 84] width 67 height 12
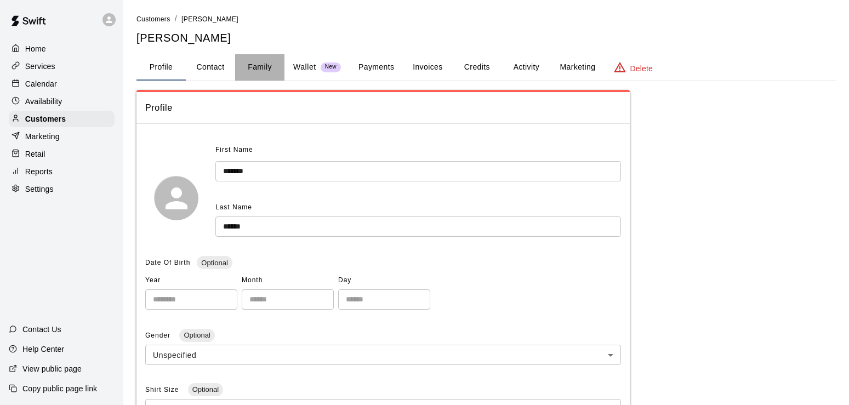
click at [256, 66] on button "Family" at bounding box center [259, 67] width 49 height 26
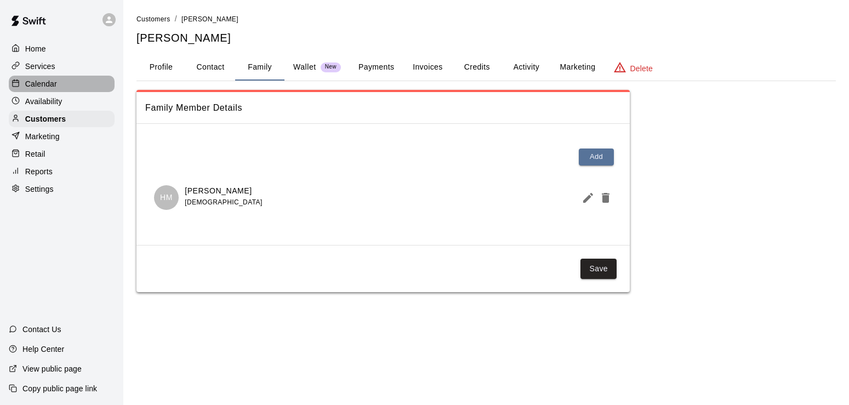
click at [48, 79] on div "Calendar" at bounding box center [62, 84] width 106 height 16
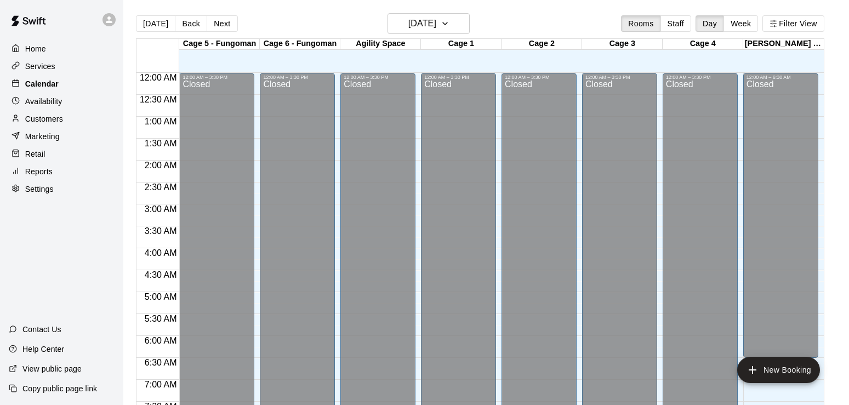
scroll to position [675, 0]
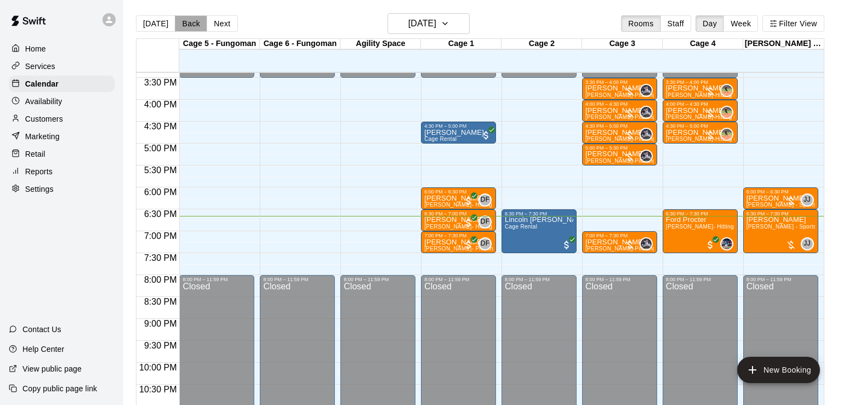
click at [187, 28] on button "Back" at bounding box center [191, 23] width 32 height 16
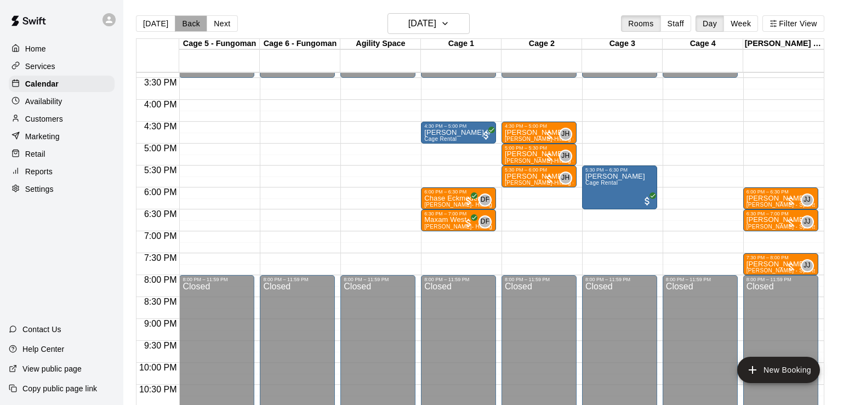
click at [187, 28] on button "Back" at bounding box center [191, 23] width 32 height 16
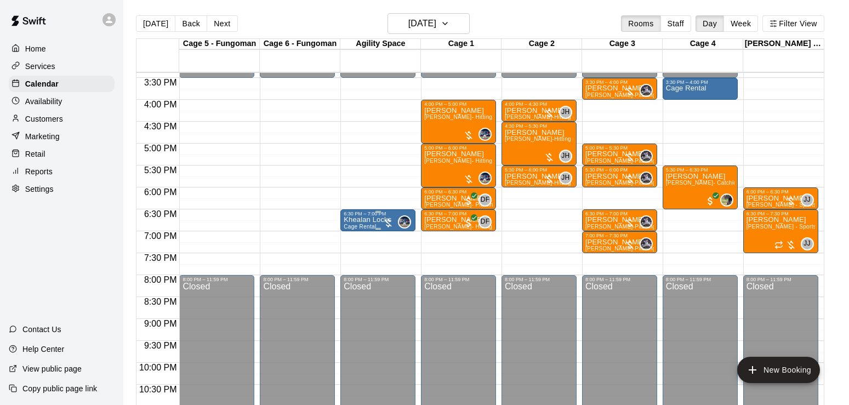
click at [370, 220] on p "Khealan Locks" at bounding box center [368, 220] width 48 height 0
click at [357, 258] on img "edit" at bounding box center [354, 259] width 13 height 13
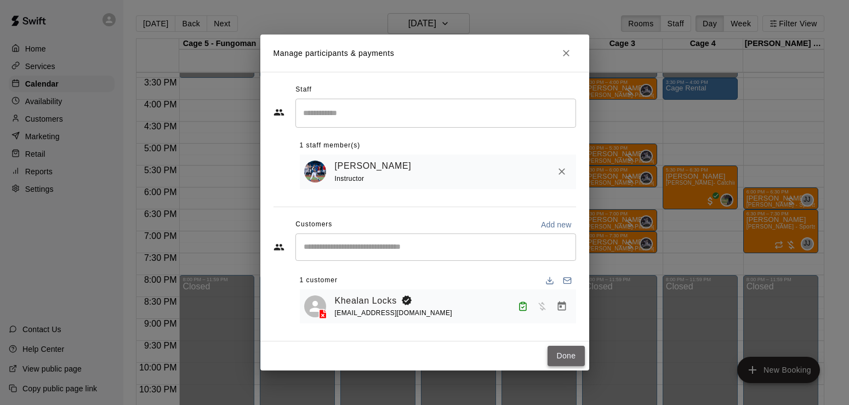
click at [564, 350] on button "Done" at bounding box center [565, 356] width 37 height 20
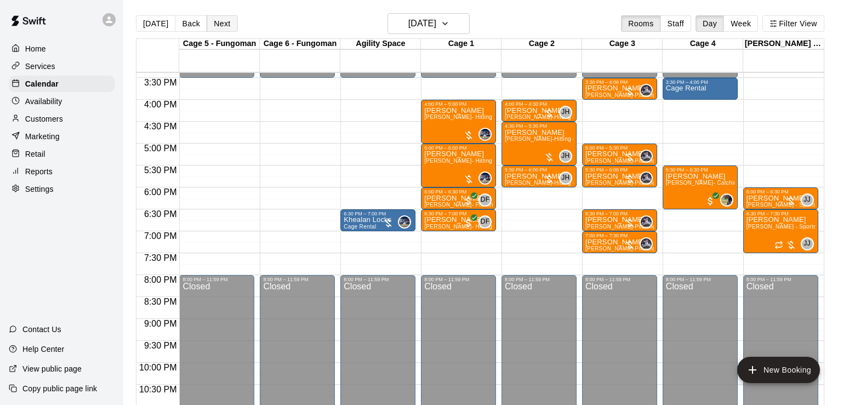
click at [220, 26] on button "Next" at bounding box center [222, 23] width 31 height 16
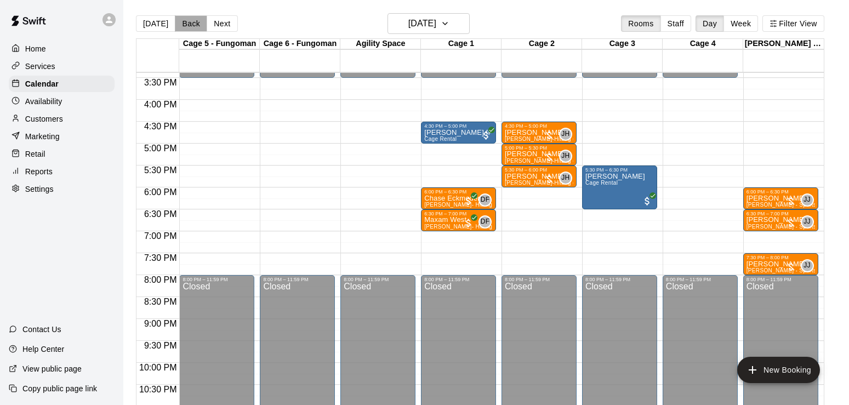
click at [183, 24] on button "Back" at bounding box center [191, 23] width 32 height 16
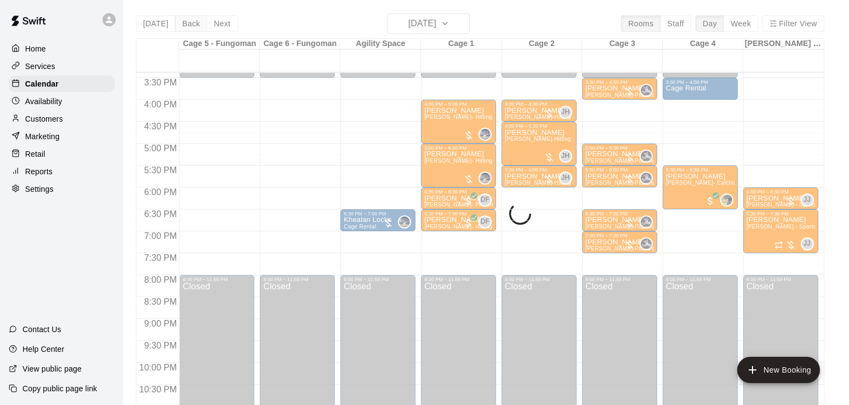
click at [183, 24] on div "Today Back Next Monday Aug 18 Rooms Staff Day Week Filter View Cage 5 - Fungoma…" at bounding box center [480, 215] width 688 height 405
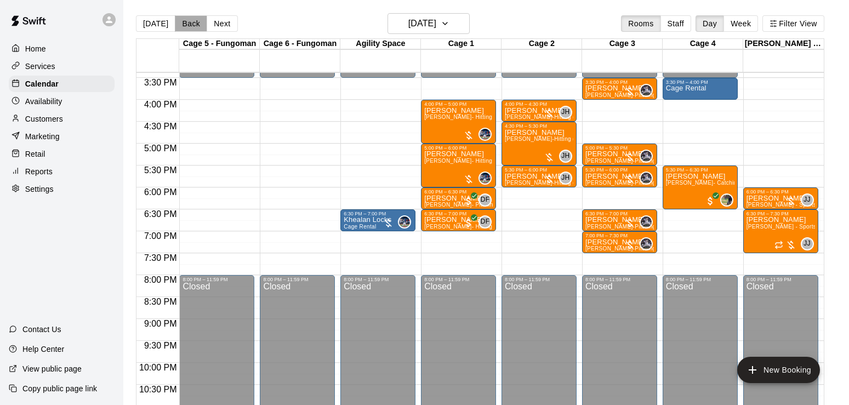
click at [183, 24] on button "Back" at bounding box center [191, 23] width 32 height 16
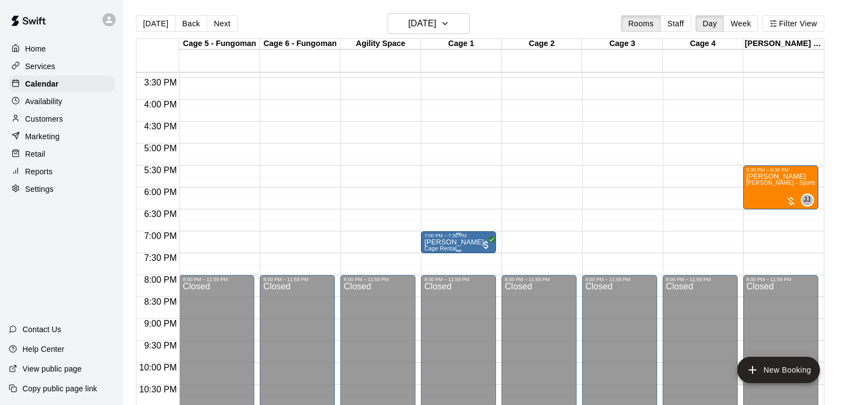
click at [427, 280] on button "edit" at bounding box center [435, 277] width 22 height 21
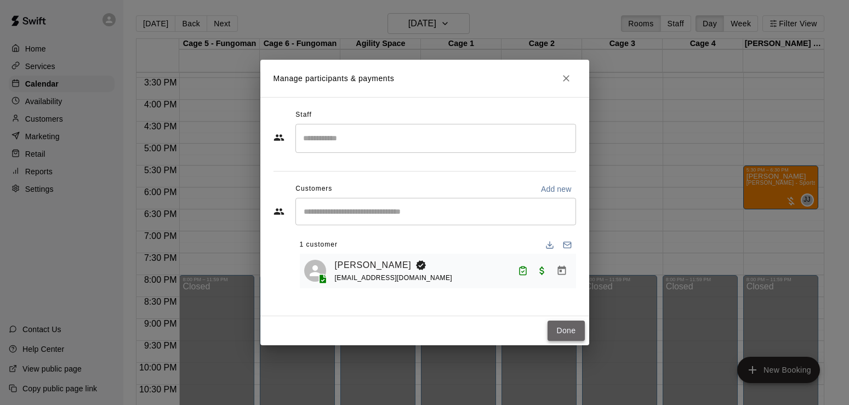
click at [570, 334] on button "Done" at bounding box center [565, 331] width 37 height 20
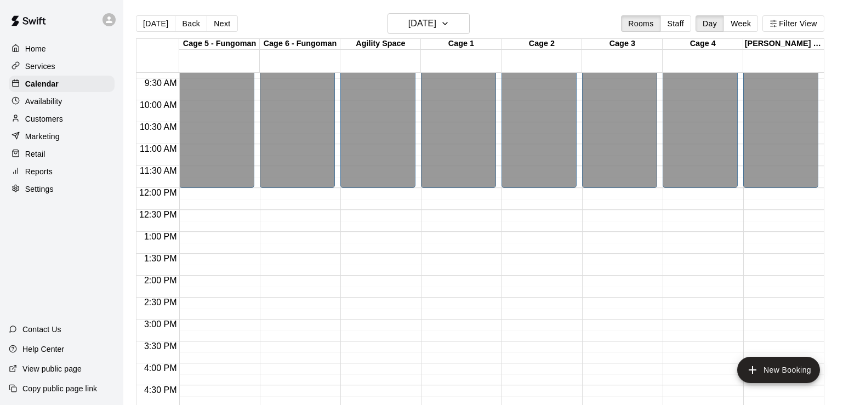
scroll to position [398, 0]
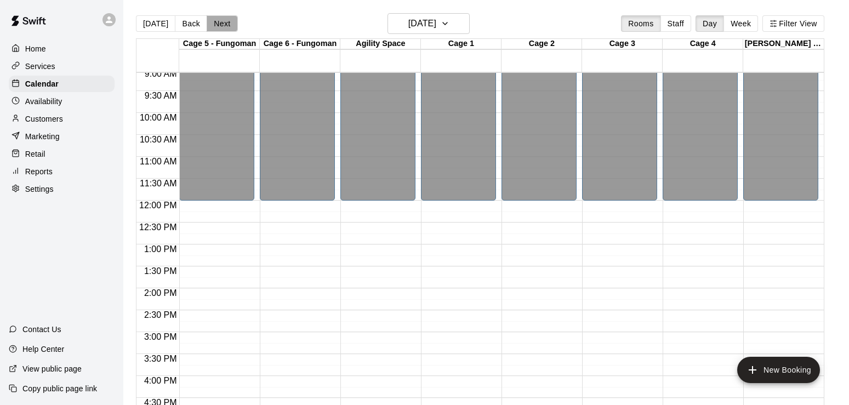
click at [232, 19] on button "Next" at bounding box center [222, 23] width 31 height 16
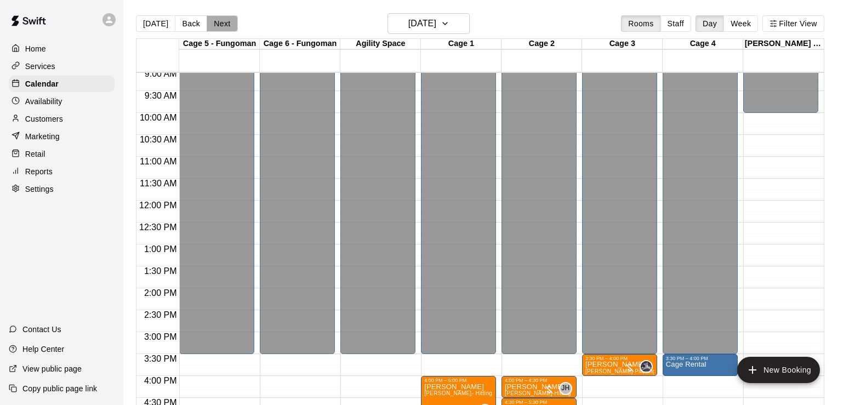
click at [232, 19] on button "Next" at bounding box center [222, 23] width 31 height 16
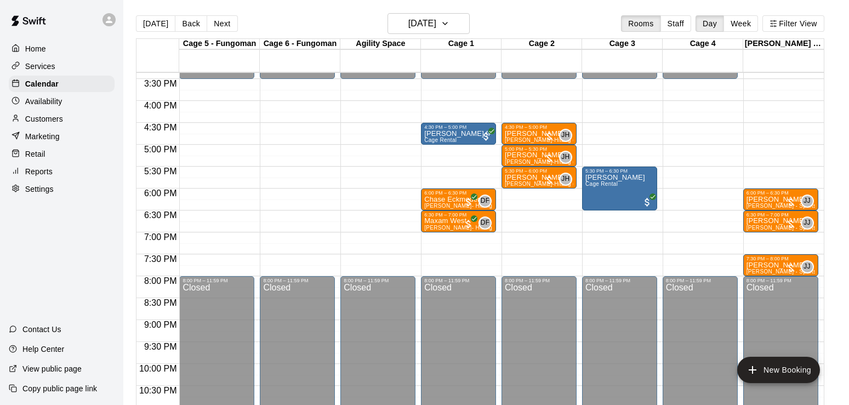
scroll to position [639, 0]
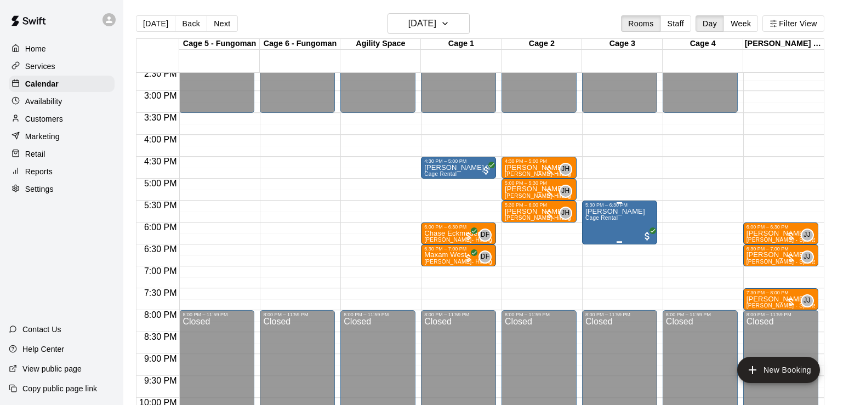
click at [617, 239] on div "Meredith Marino Cage Rental" at bounding box center [615, 410] width 60 height 405
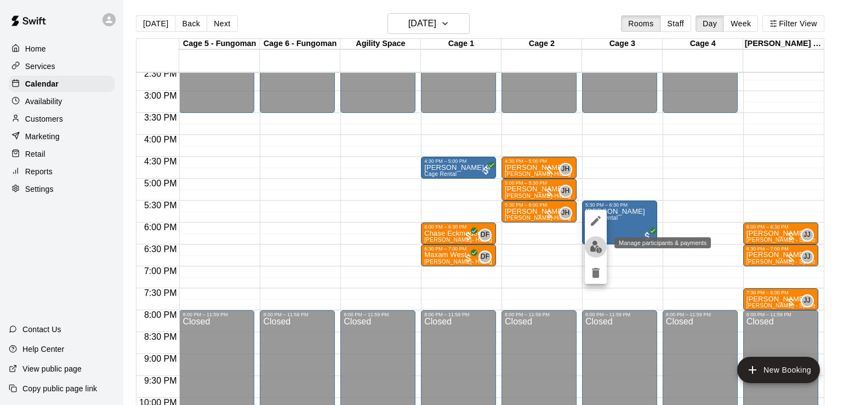
click at [597, 245] on img "edit" at bounding box center [596, 247] width 13 height 13
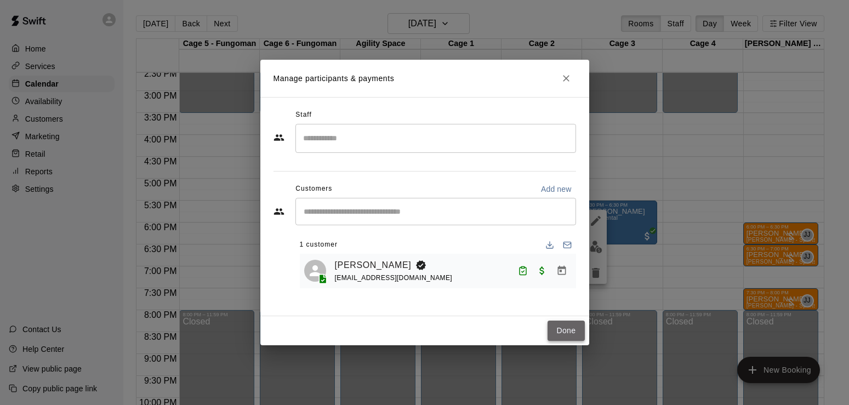
click at [563, 334] on button "Done" at bounding box center [565, 331] width 37 height 20
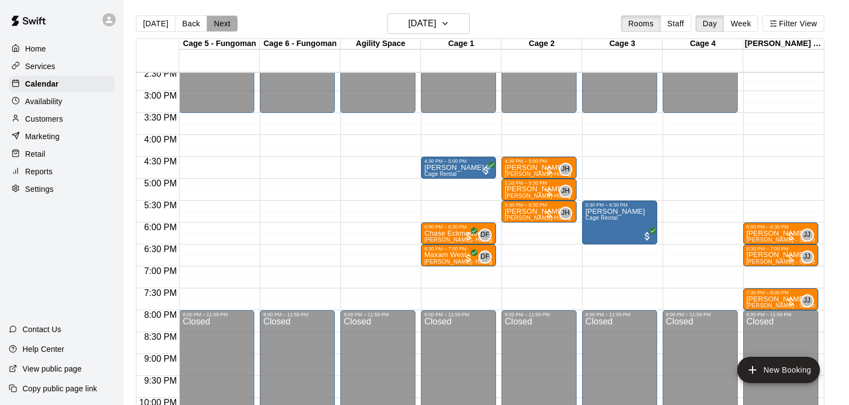
click at [228, 22] on button "Next" at bounding box center [222, 23] width 31 height 16
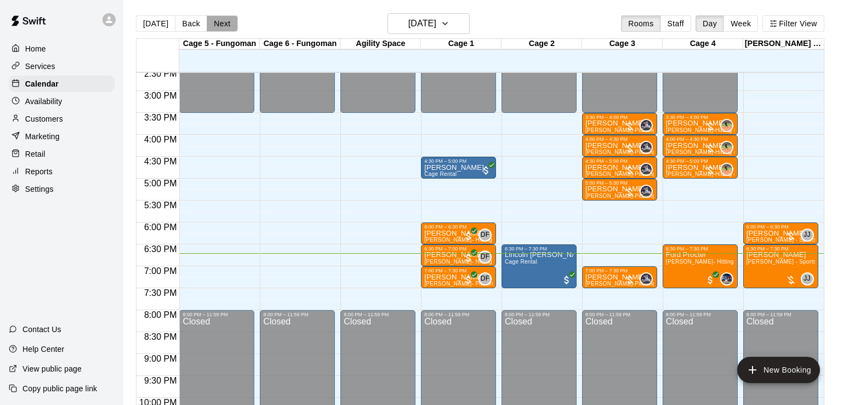
click at [228, 22] on button "Next" at bounding box center [222, 23] width 31 height 16
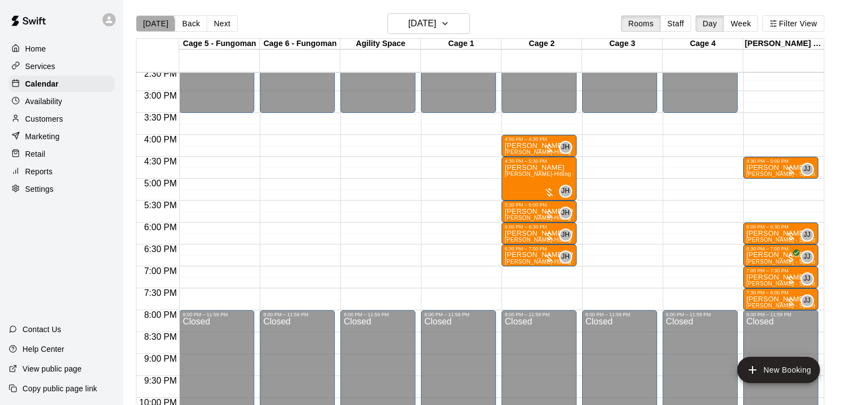
click at [155, 24] on button "[DATE]" at bounding box center [155, 23] width 39 height 16
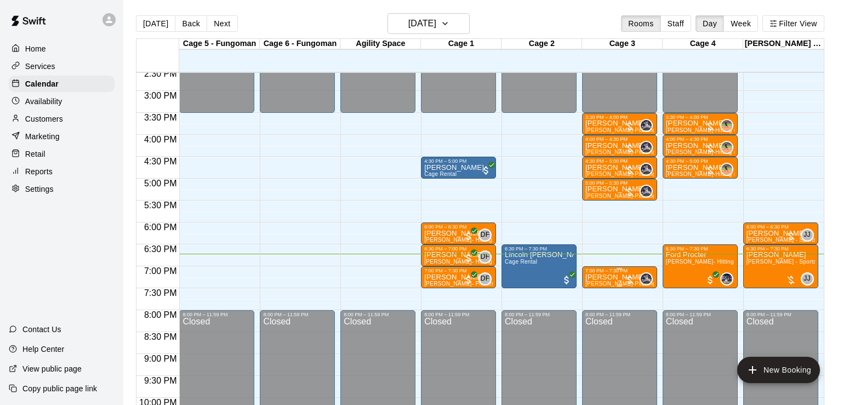
click at [604, 277] on p "[PERSON_NAME]" at bounding box center [619, 277] width 68 height 0
click at [598, 315] on img "edit" at bounding box center [596, 316] width 13 height 13
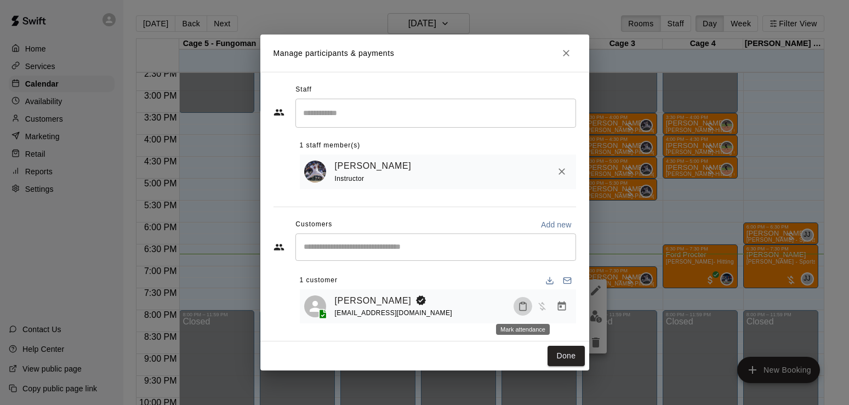
click at [522, 307] on icon "Mark attendance" at bounding box center [523, 306] width 10 height 10
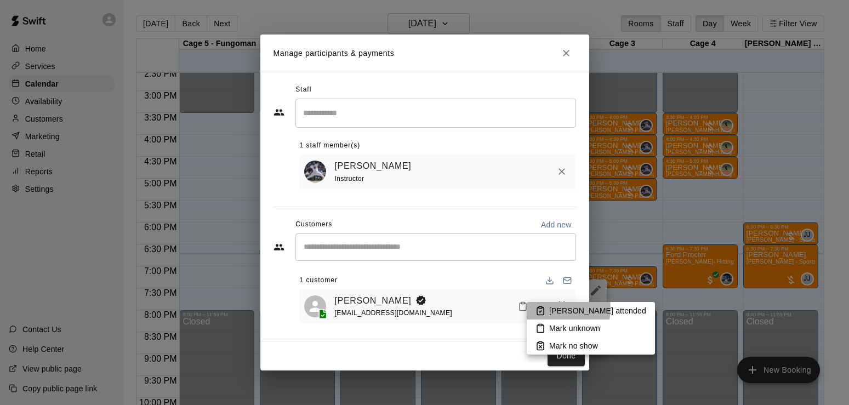
click at [552, 309] on p "[PERSON_NAME] attended" at bounding box center [597, 310] width 97 height 11
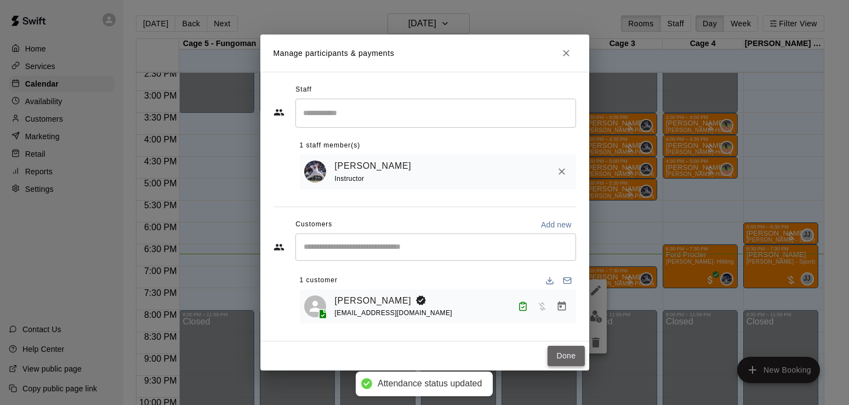
click at [570, 354] on button "Done" at bounding box center [565, 356] width 37 height 20
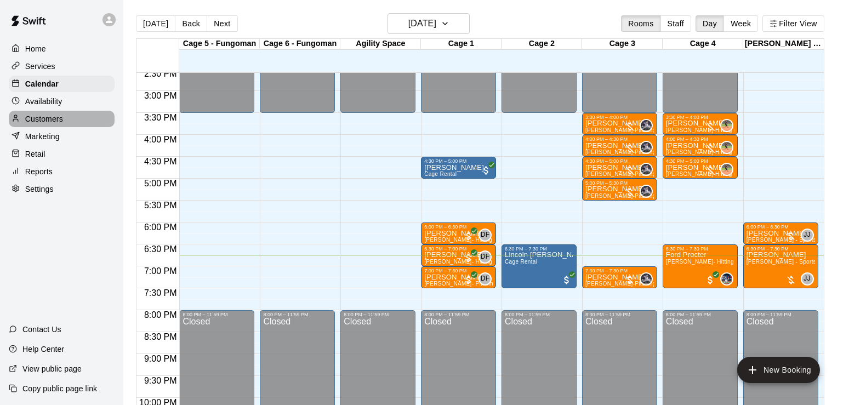
click at [40, 122] on p "Customers" at bounding box center [44, 118] width 38 height 11
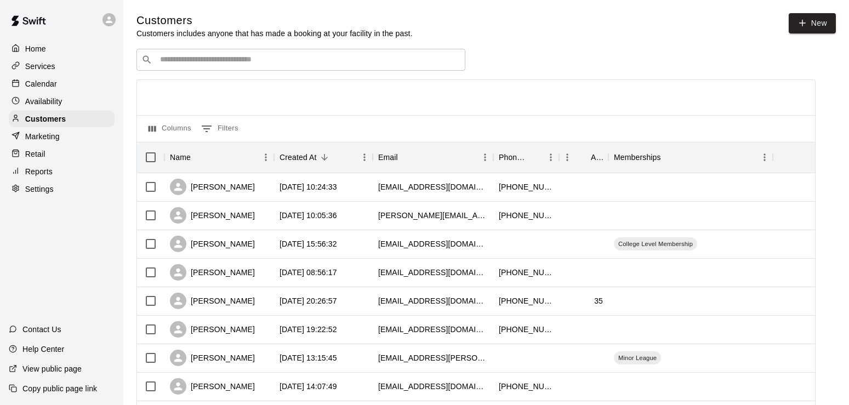
click at [212, 55] on div "​ ​" at bounding box center [300, 60] width 329 height 22
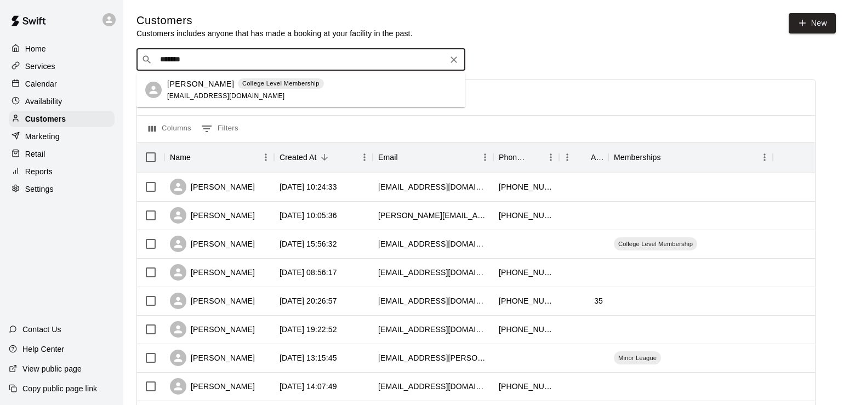
type input "*******"
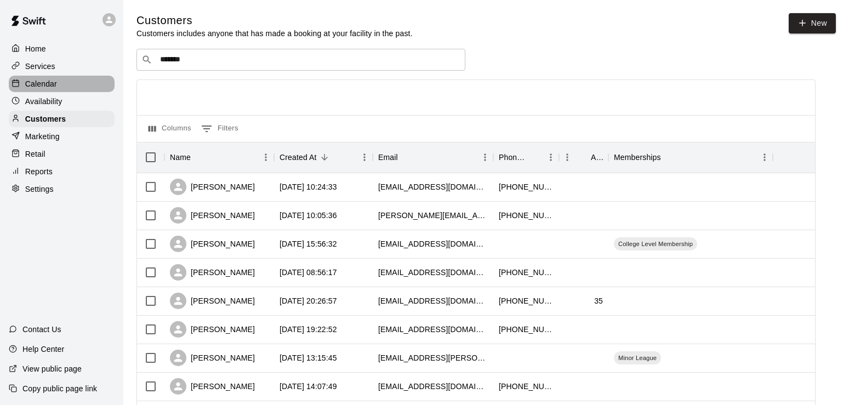
click at [44, 87] on p "Calendar" at bounding box center [41, 83] width 32 height 11
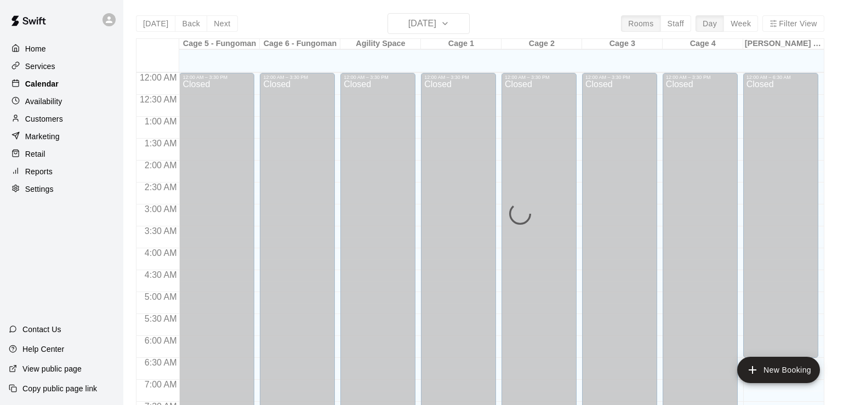
scroll to position [675, 0]
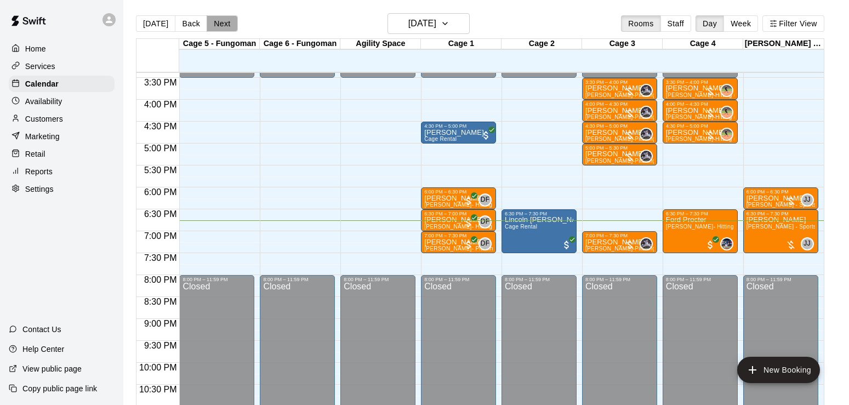
click at [225, 26] on button "Next" at bounding box center [222, 23] width 31 height 16
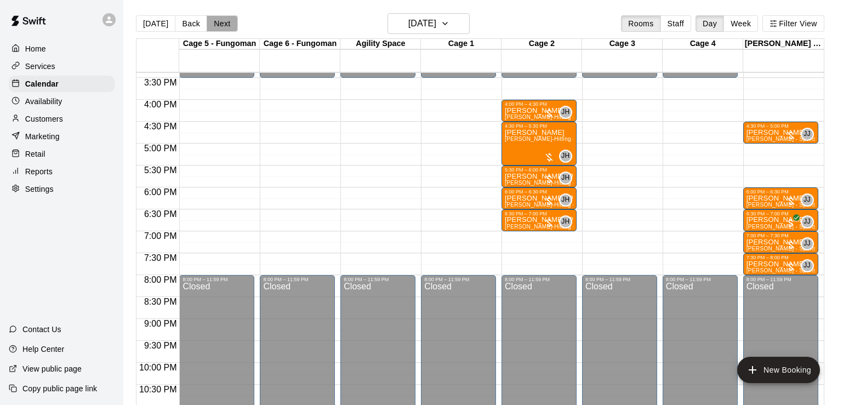
click at [225, 26] on button "Next" at bounding box center [222, 23] width 31 height 16
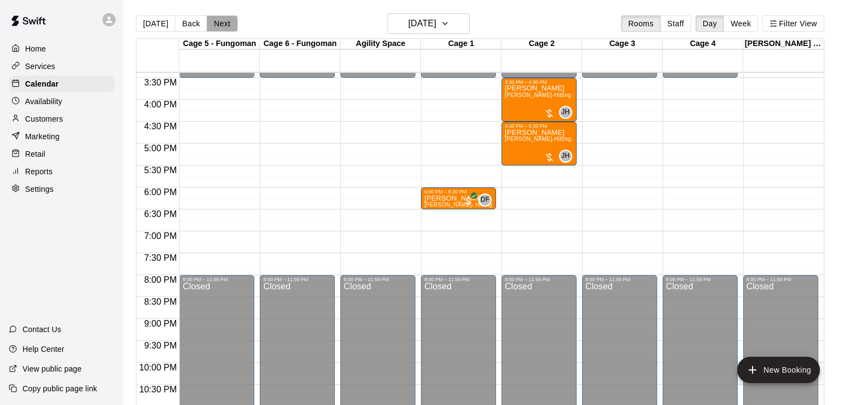
click at [225, 26] on button "Next" at bounding box center [222, 23] width 31 height 16
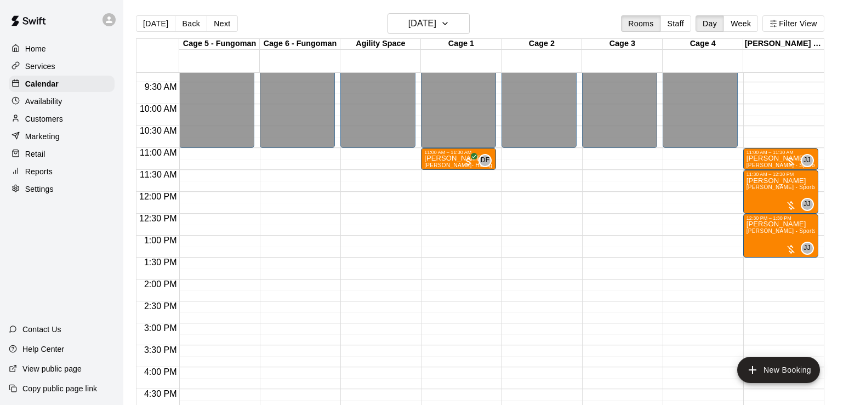
scroll to position [398, 0]
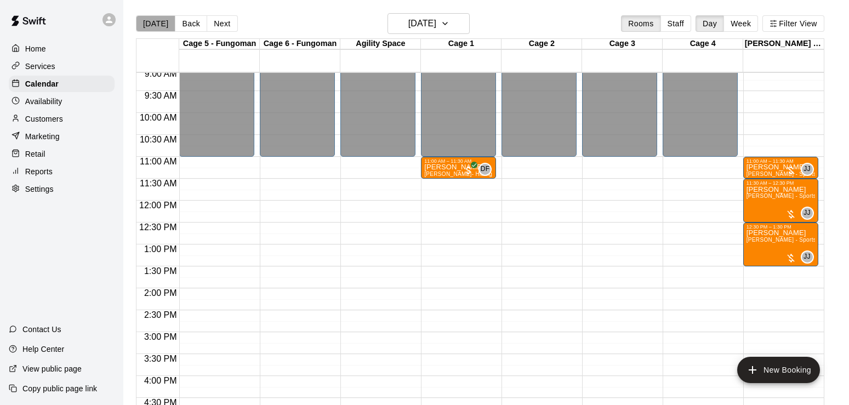
click at [158, 32] on button "[DATE]" at bounding box center [155, 23] width 39 height 16
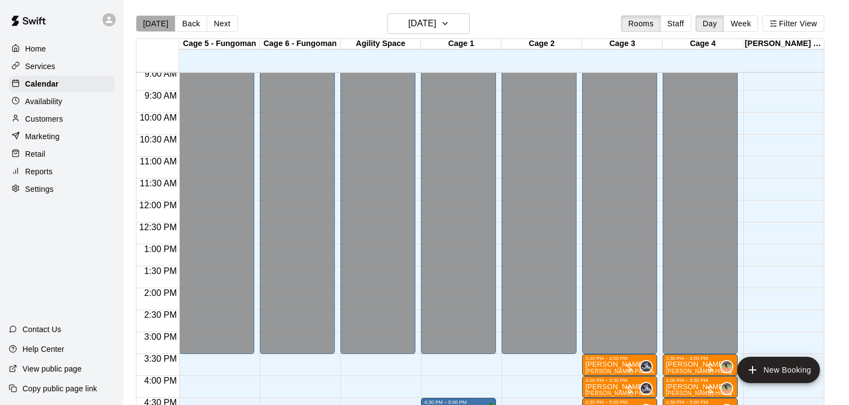
click at [157, 23] on button "[DATE]" at bounding box center [155, 23] width 39 height 16
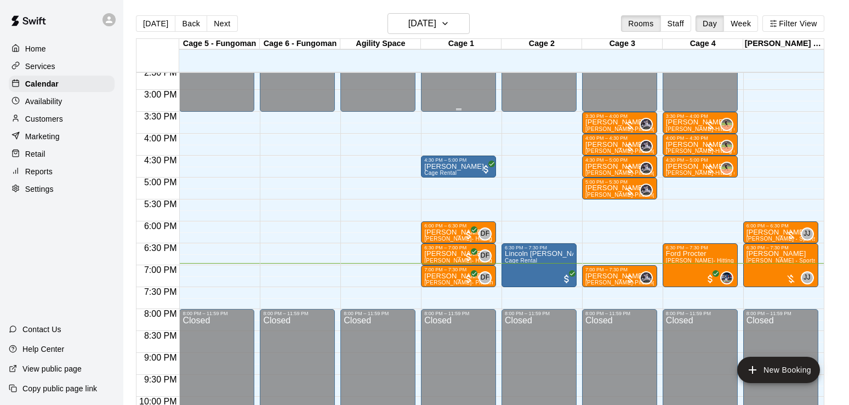
scroll to position [641, 0]
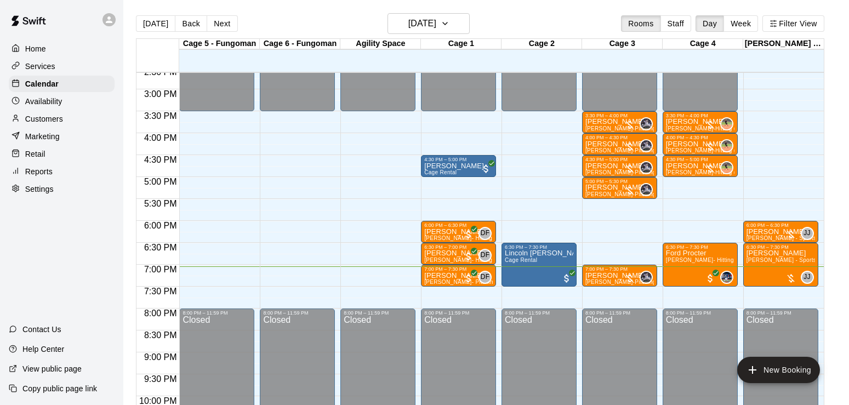
click at [136, 15] on button "[DATE]" at bounding box center [155, 23] width 39 height 16
click at [692, 261] on span "[PERSON_NAME]- Hitting (60 Min)" at bounding box center [711, 260] width 91 height 6
click at [675, 273] on icon "edit" at bounding box center [677, 271] width 10 height 10
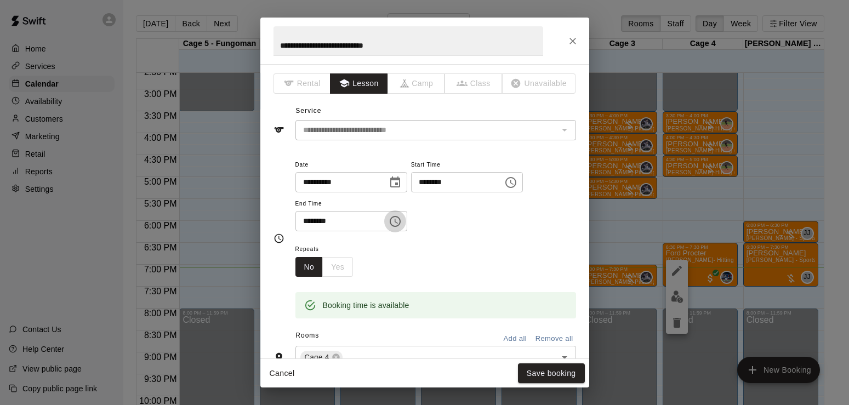
click at [406, 219] on button "Choose time, selected time is 7:30 PM" at bounding box center [395, 221] width 22 height 22
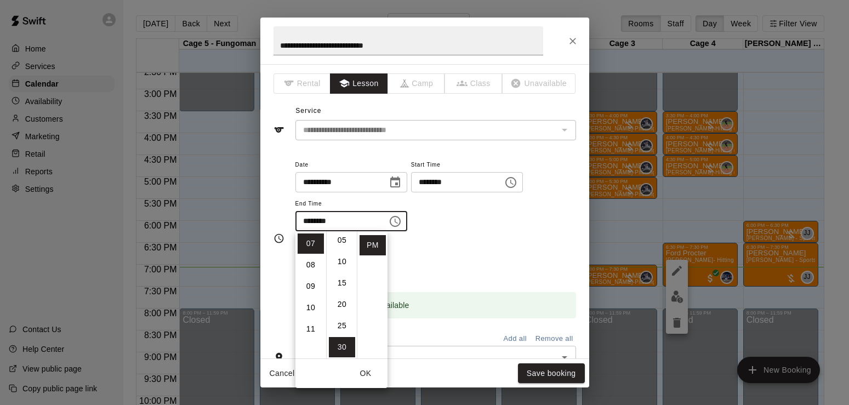
scroll to position [0, 0]
click at [338, 240] on li "00" at bounding box center [342, 243] width 26 height 20
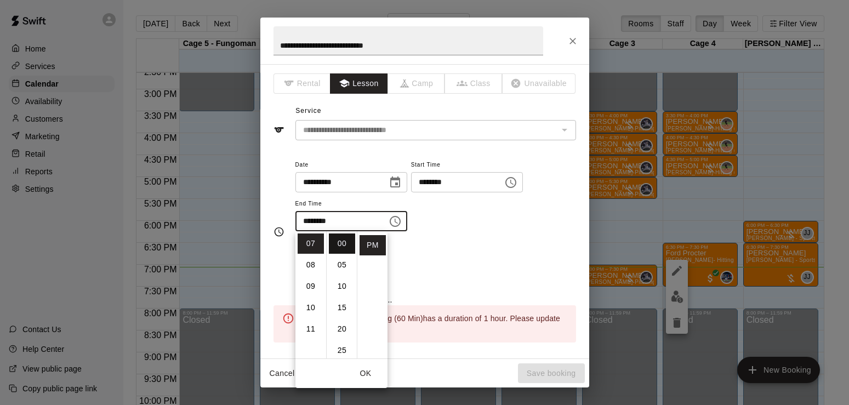
type input "********"
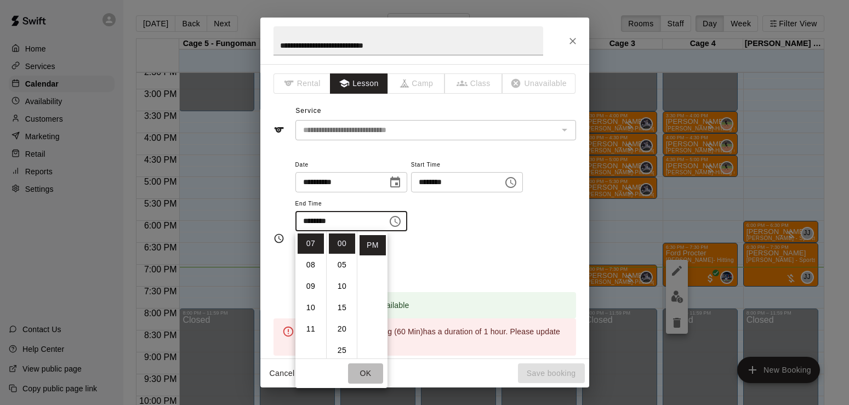
click at [366, 372] on button "OK" at bounding box center [365, 373] width 35 height 20
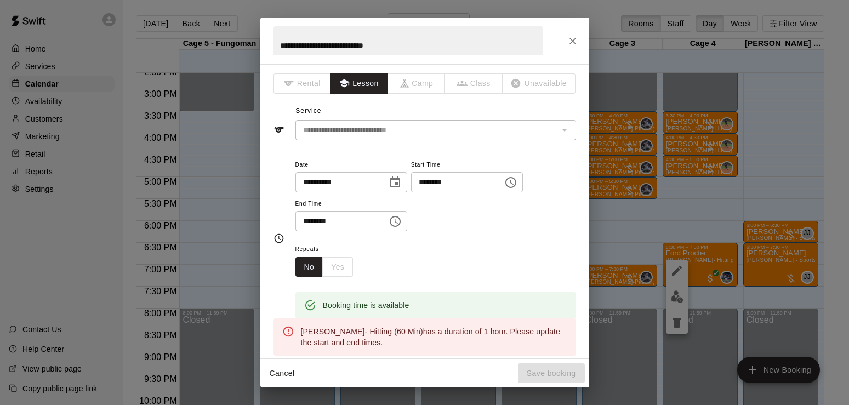
click at [284, 372] on button "Cancel" at bounding box center [282, 373] width 35 height 20
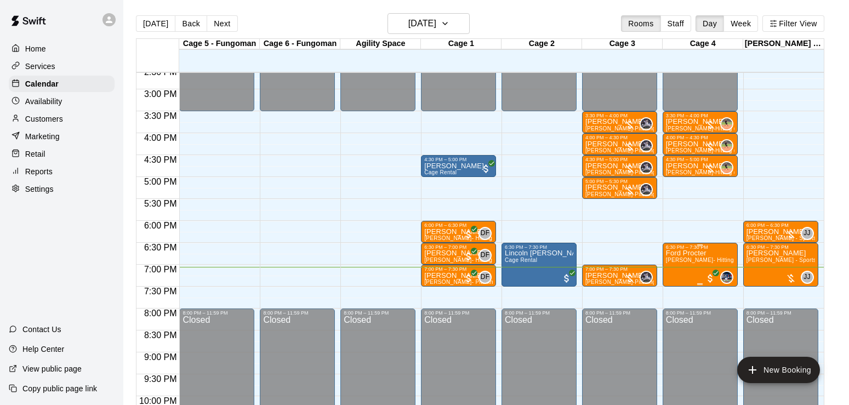
click at [687, 253] on p "Ford Procter" at bounding box center [700, 253] width 68 height 0
click at [837, 151] on div at bounding box center [424, 202] width 849 height 405
click at [677, 316] on icon "delete" at bounding box center [677, 315] width 8 height 10
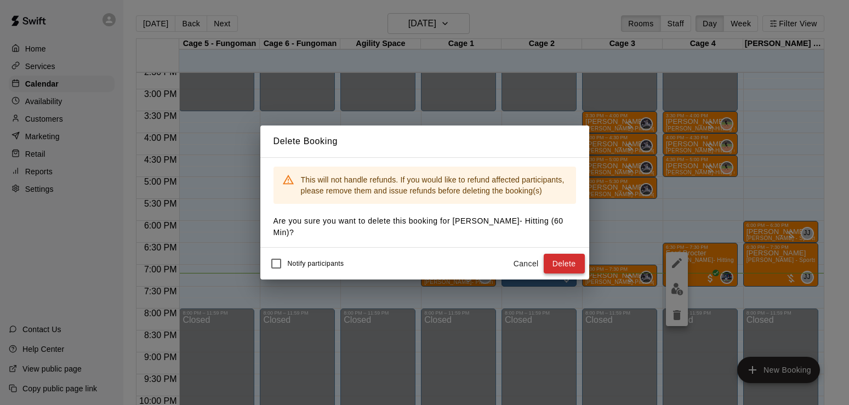
click at [573, 254] on button "Delete" at bounding box center [564, 264] width 41 height 20
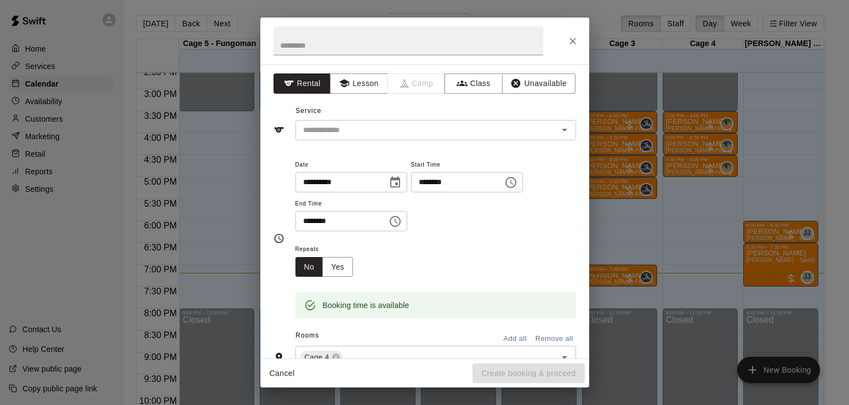
click at [407, 188] on div "**********" at bounding box center [351, 182] width 112 height 20
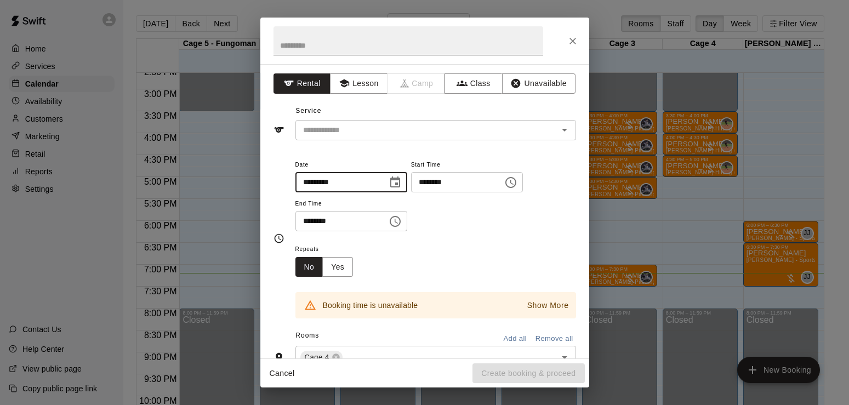
type input "*********"
click at [353, 41] on input "text" at bounding box center [408, 40] width 270 height 29
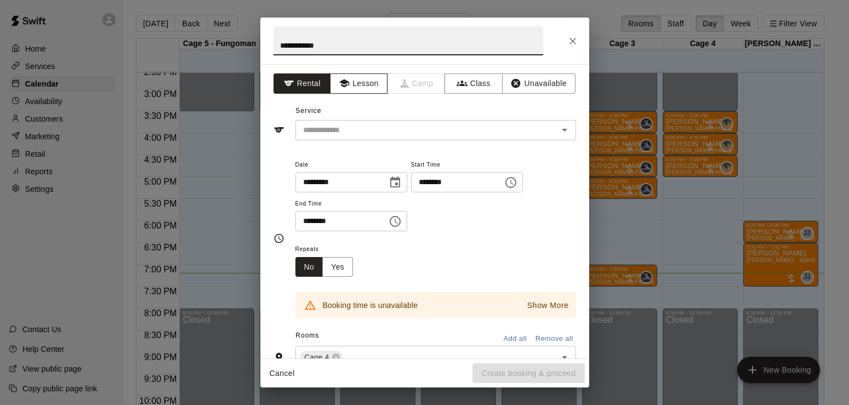
type input "**********"
click at [353, 75] on button "Lesson" at bounding box center [359, 83] width 58 height 20
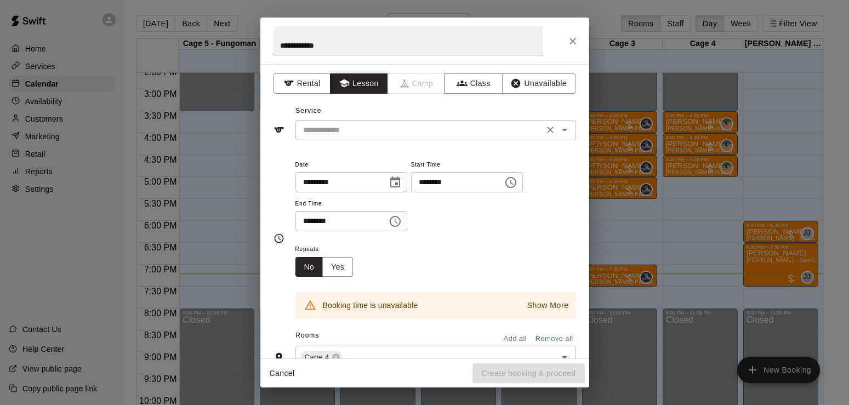
click at [348, 138] on div "​" at bounding box center [435, 130] width 281 height 20
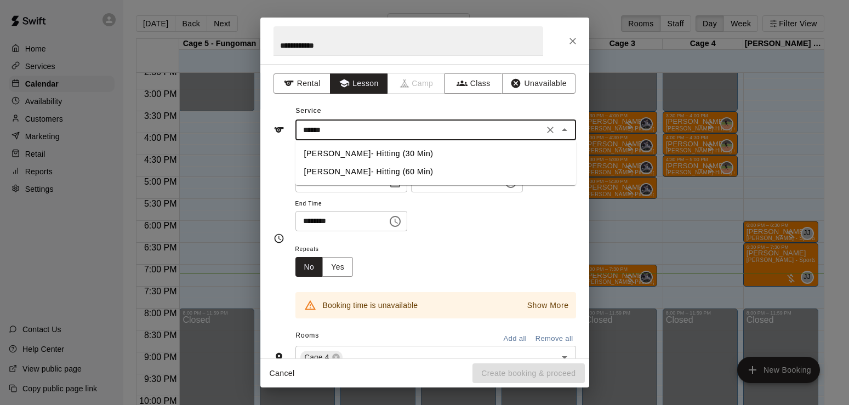
click at [367, 158] on li "Dalton Pyzer- Hitting (30 Min)" at bounding box center [435, 154] width 281 height 18
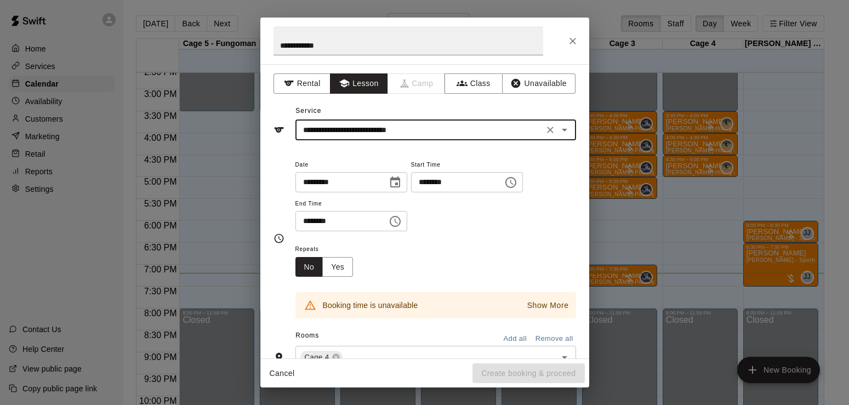
type input "**********"
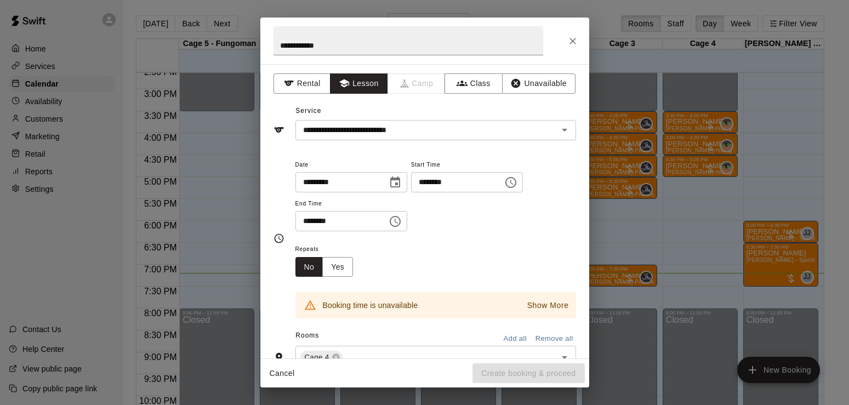
scroll to position [187, 0]
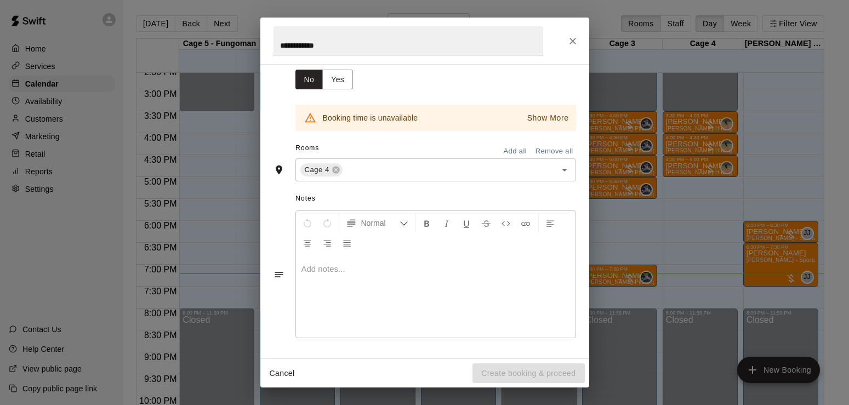
click at [287, 367] on button "Cancel" at bounding box center [282, 373] width 35 height 20
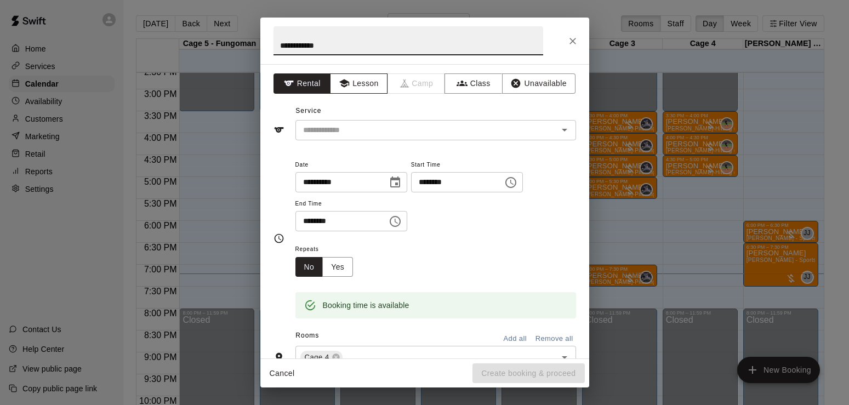
type input "**********"
click at [355, 85] on button "Lesson" at bounding box center [359, 83] width 58 height 20
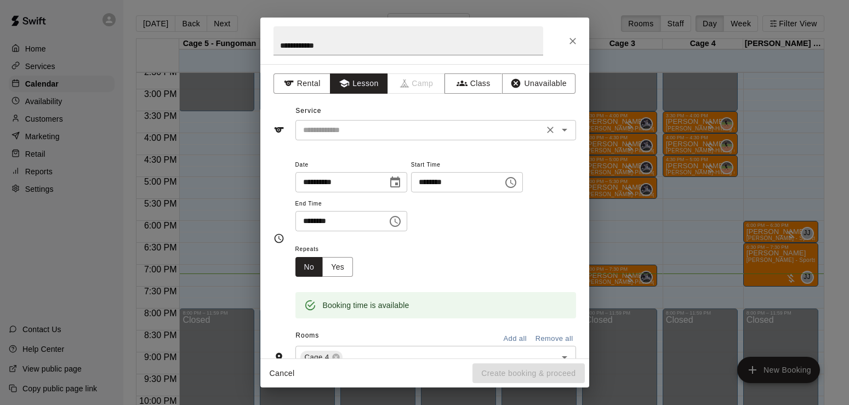
click at [349, 120] on div "​" at bounding box center [435, 130] width 281 height 20
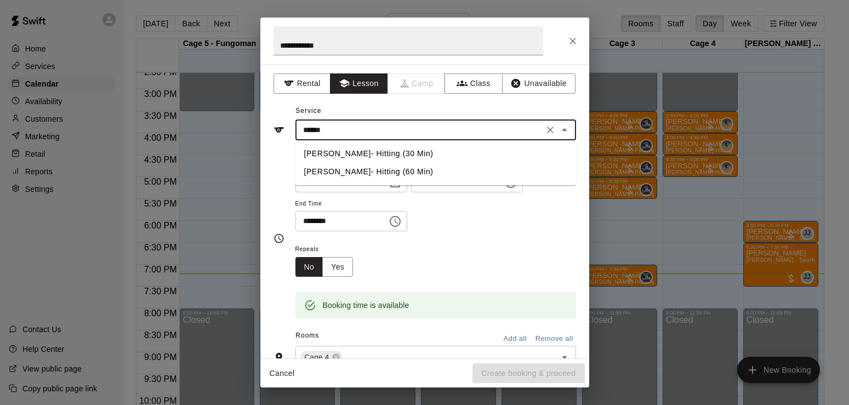
click at [346, 157] on li "Dalton Pyzer- Hitting (30 Min)" at bounding box center [435, 154] width 281 height 18
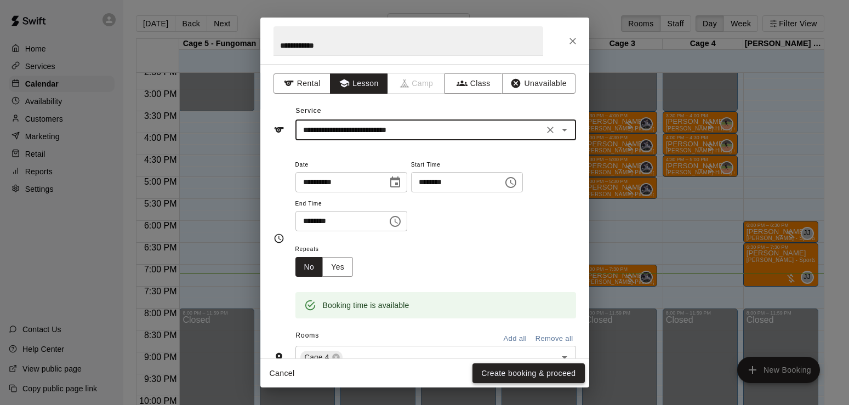
type input "**********"
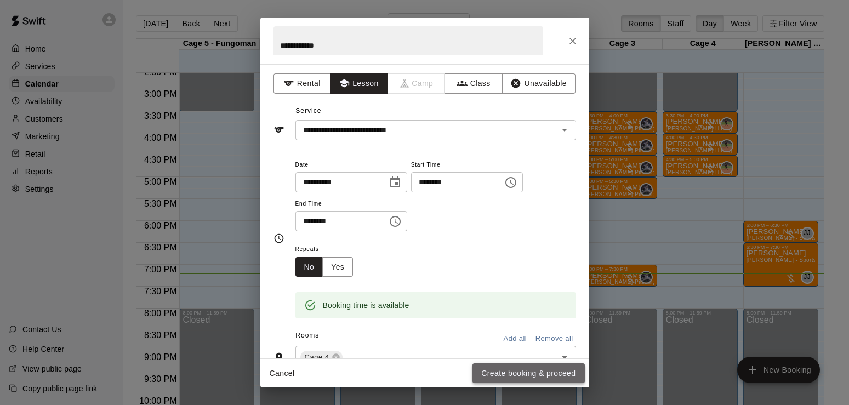
click at [535, 372] on button "Create booking & proceed" at bounding box center [528, 373] width 112 height 20
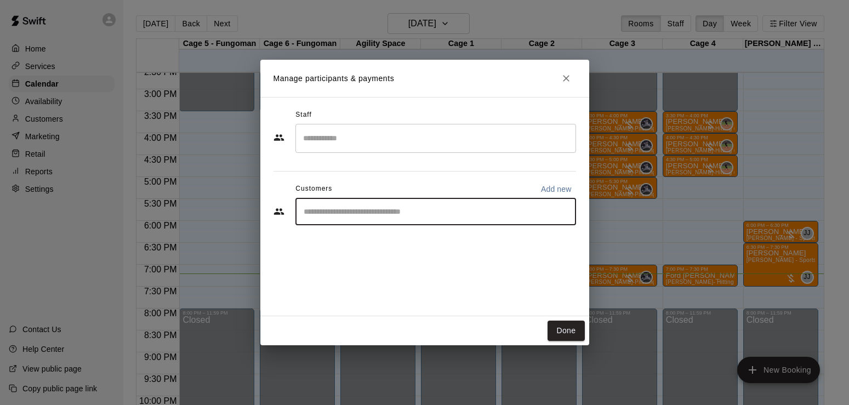
click at [390, 210] on input "Start typing to search customers..." at bounding box center [435, 211] width 271 height 11
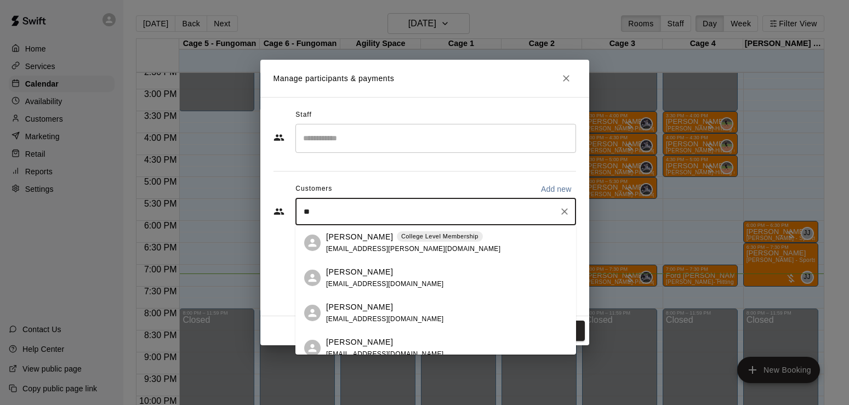
type input "*"
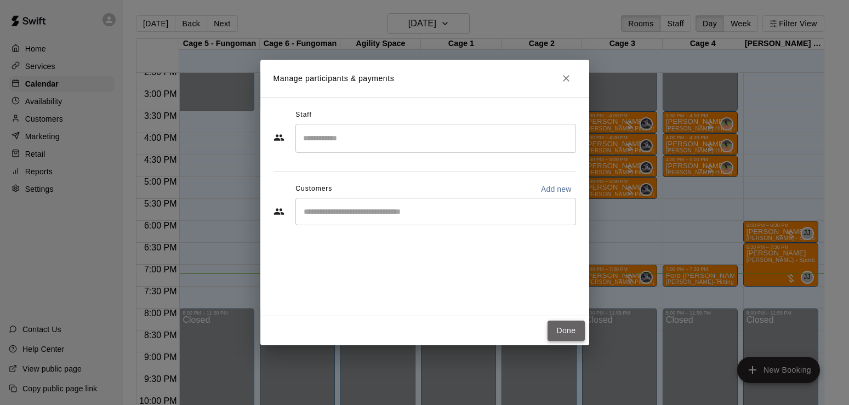
click at [583, 323] on button "Done" at bounding box center [565, 331] width 37 height 20
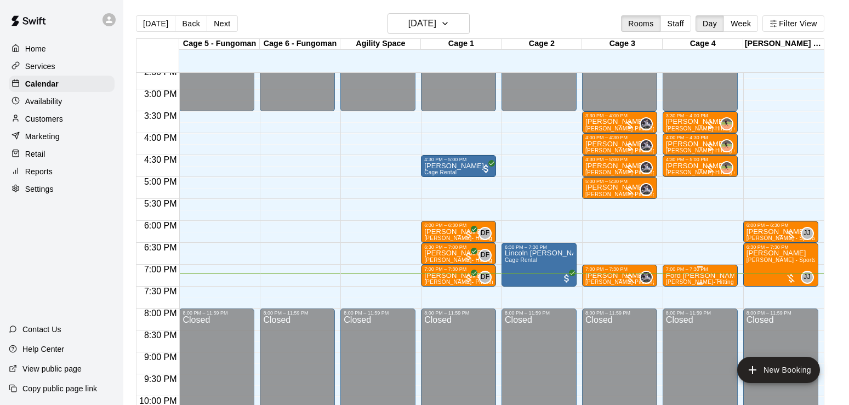
click at [689, 276] on p "Ford Proctor" at bounding box center [700, 276] width 68 height 0
click at [677, 310] on img "edit" at bounding box center [677, 315] width 13 height 13
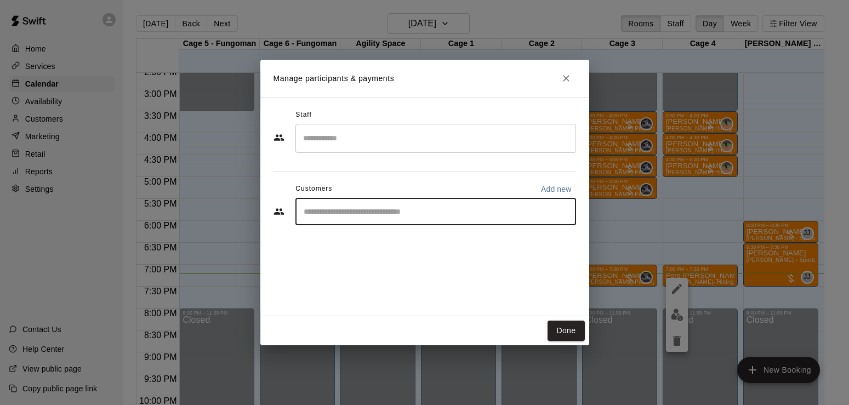
click at [472, 209] on input "Start typing to search customers..." at bounding box center [435, 211] width 271 height 11
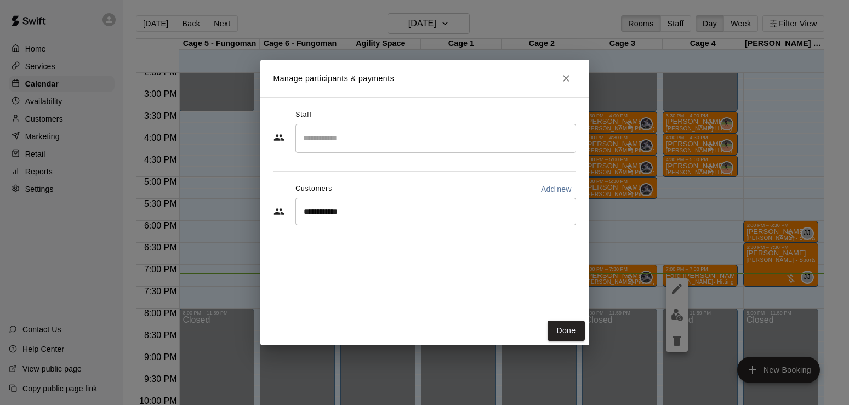
click at [420, 273] on div "**********" at bounding box center [424, 206] width 329 height 219
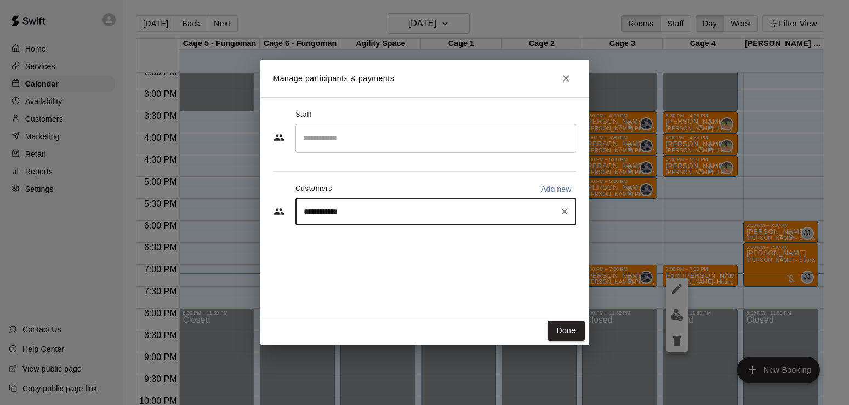
click at [410, 215] on input "**********" at bounding box center [427, 211] width 254 height 11
type input "*******"
click at [431, 244] on div "Ford Procter brianprocter@wasco-inc.com" at bounding box center [446, 243] width 241 height 24
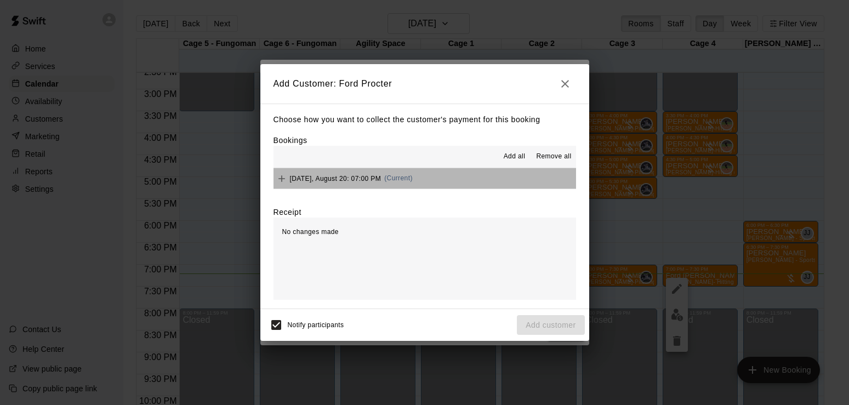
click at [499, 177] on button "Wednesday, August 20: 07:00 PM (Current)" at bounding box center [424, 178] width 302 height 20
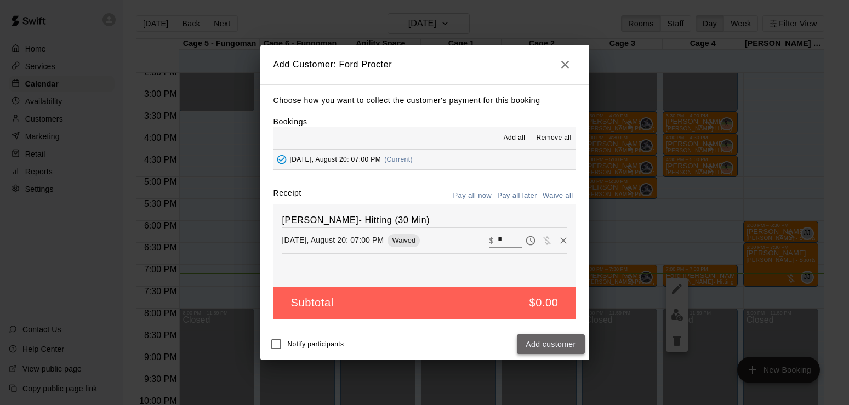
click at [528, 339] on button "Add customer" at bounding box center [550, 344] width 67 height 20
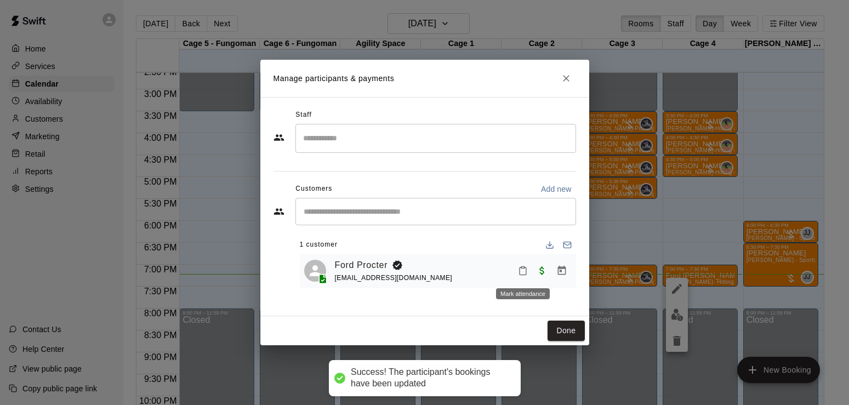
click at [525, 270] on icon "Mark attendance" at bounding box center [523, 271] width 10 height 10
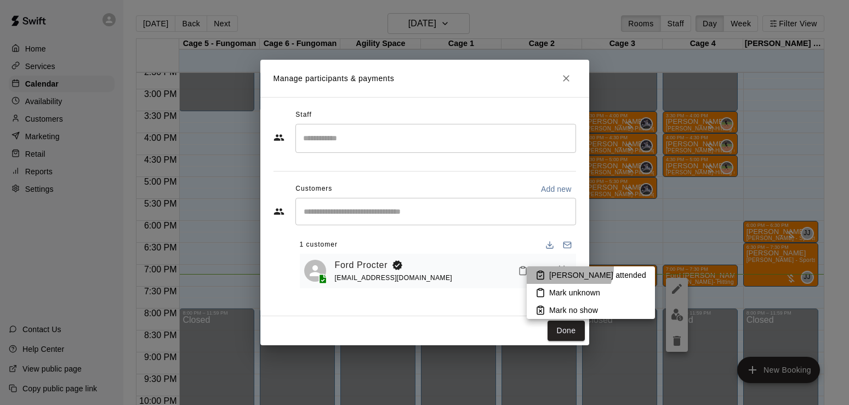
click at [568, 267] on li "[PERSON_NAME] attended" at bounding box center [591, 275] width 128 height 18
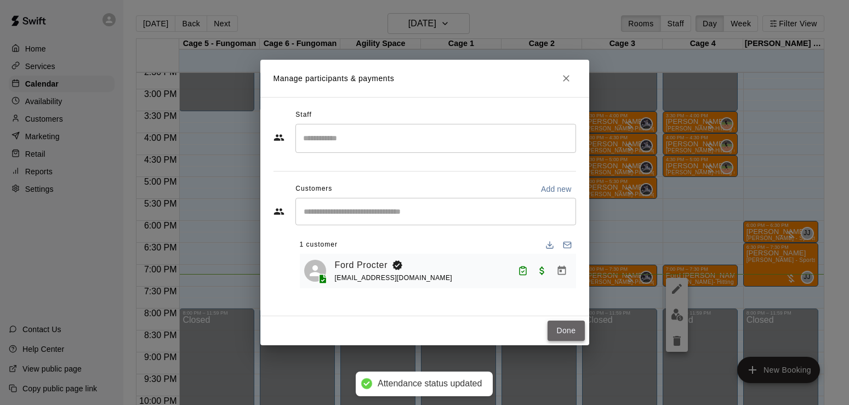
click at [571, 332] on button "Done" at bounding box center [565, 331] width 37 height 20
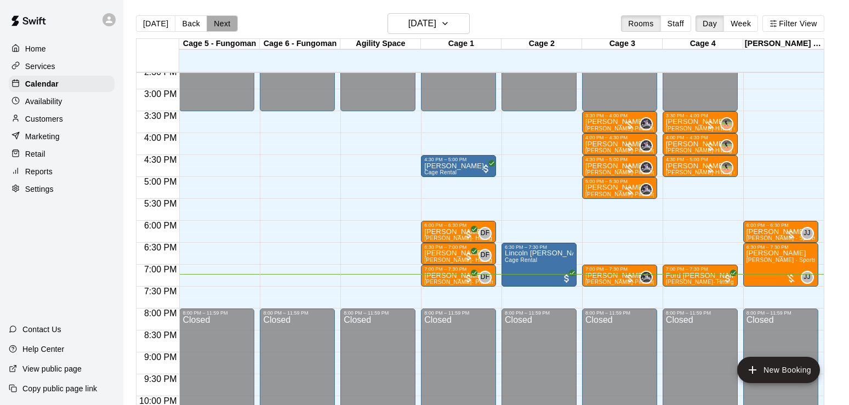
click at [233, 27] on button "Next" at bounding box center [222, 23] width 31 height 16
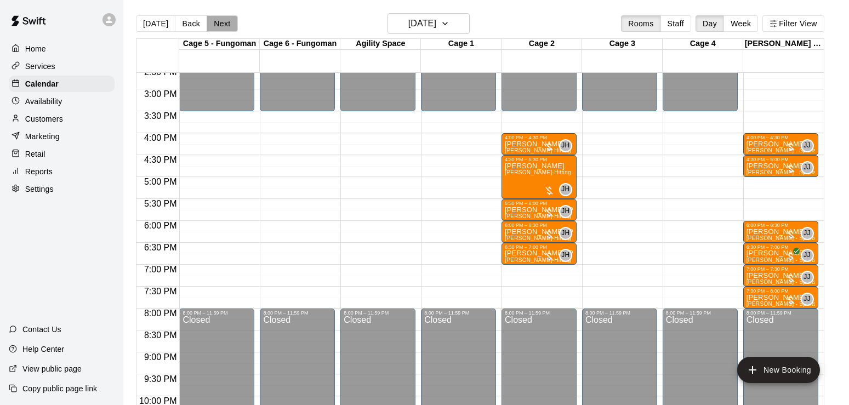
click at [221, 24] on button "Next" at bounding box center [222, 23] width 31 height 16
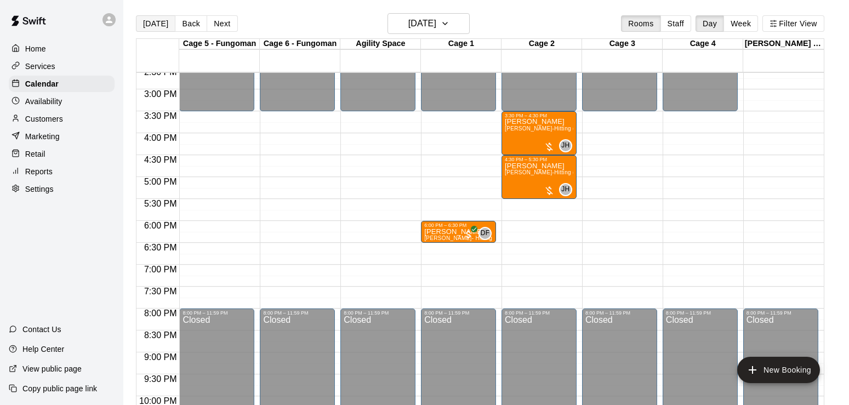
click at [157, 22] on button "[DATE]" at bounding box center [155, 23] width 39 height 16
